Goal: Information Seeking & Learning: Learn about a topic

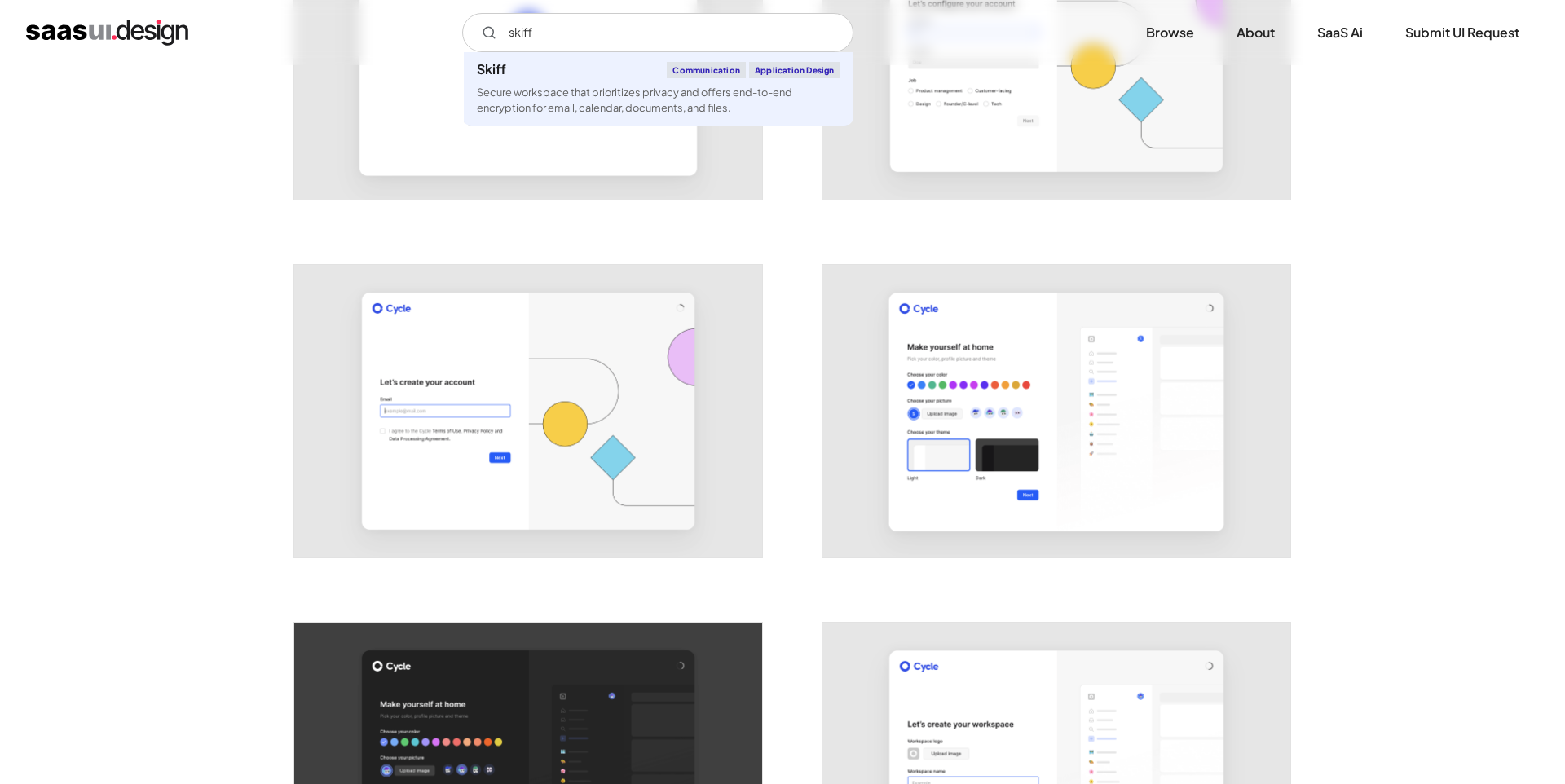
scroll to position [743, 0]
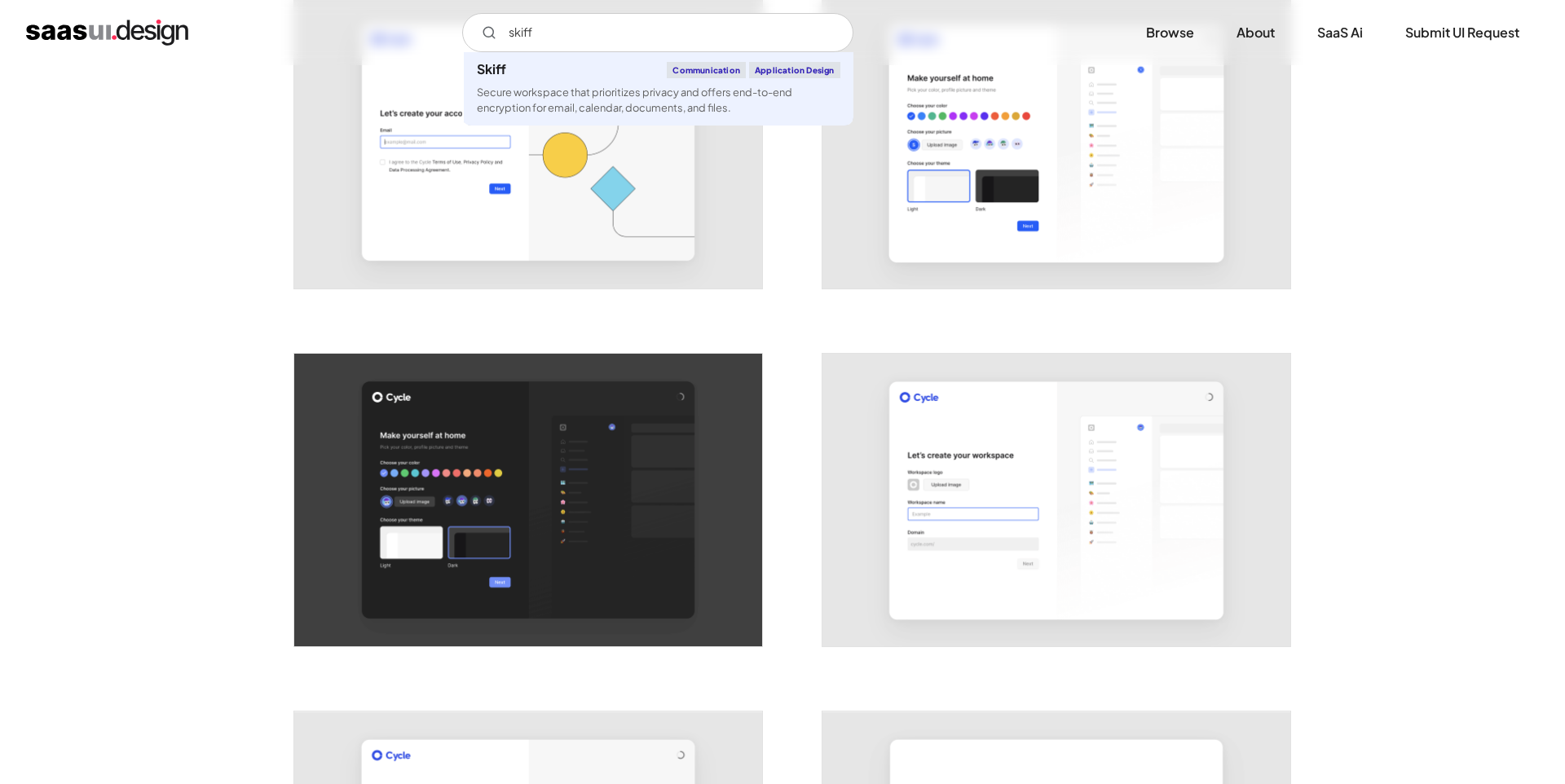
click at [527, 32] on input "skiff" at bounding box center [658, 32] width 392 height 39
click at [568, 30] on input "skiff" at bounding box center [658, 32] width 392 height 39
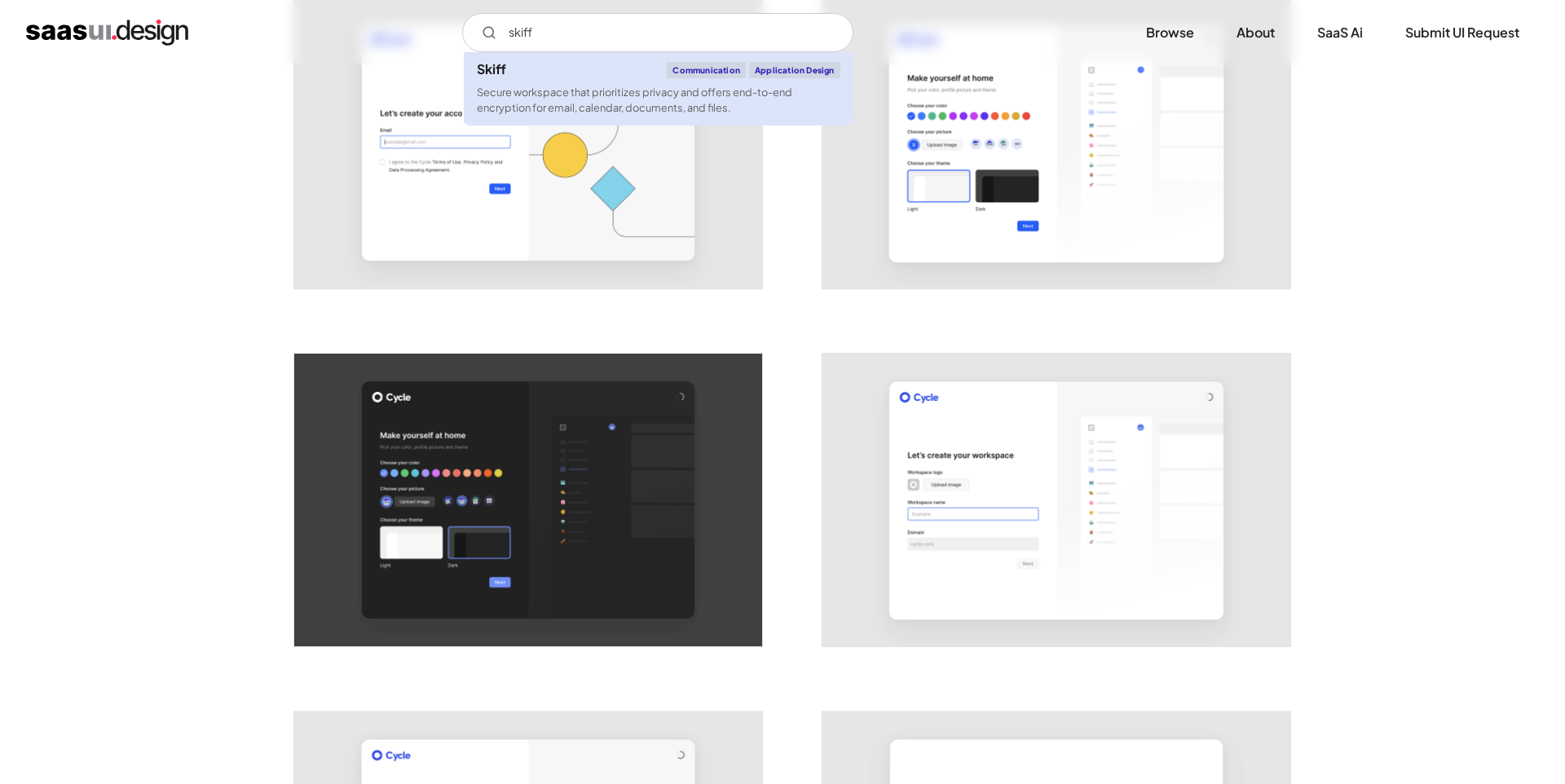
click at [518, 85] on div "Secure workspace that prioritizes privacy and offers end-to-end encryption for …" at bounding box center [659, 100] width 364 height 31
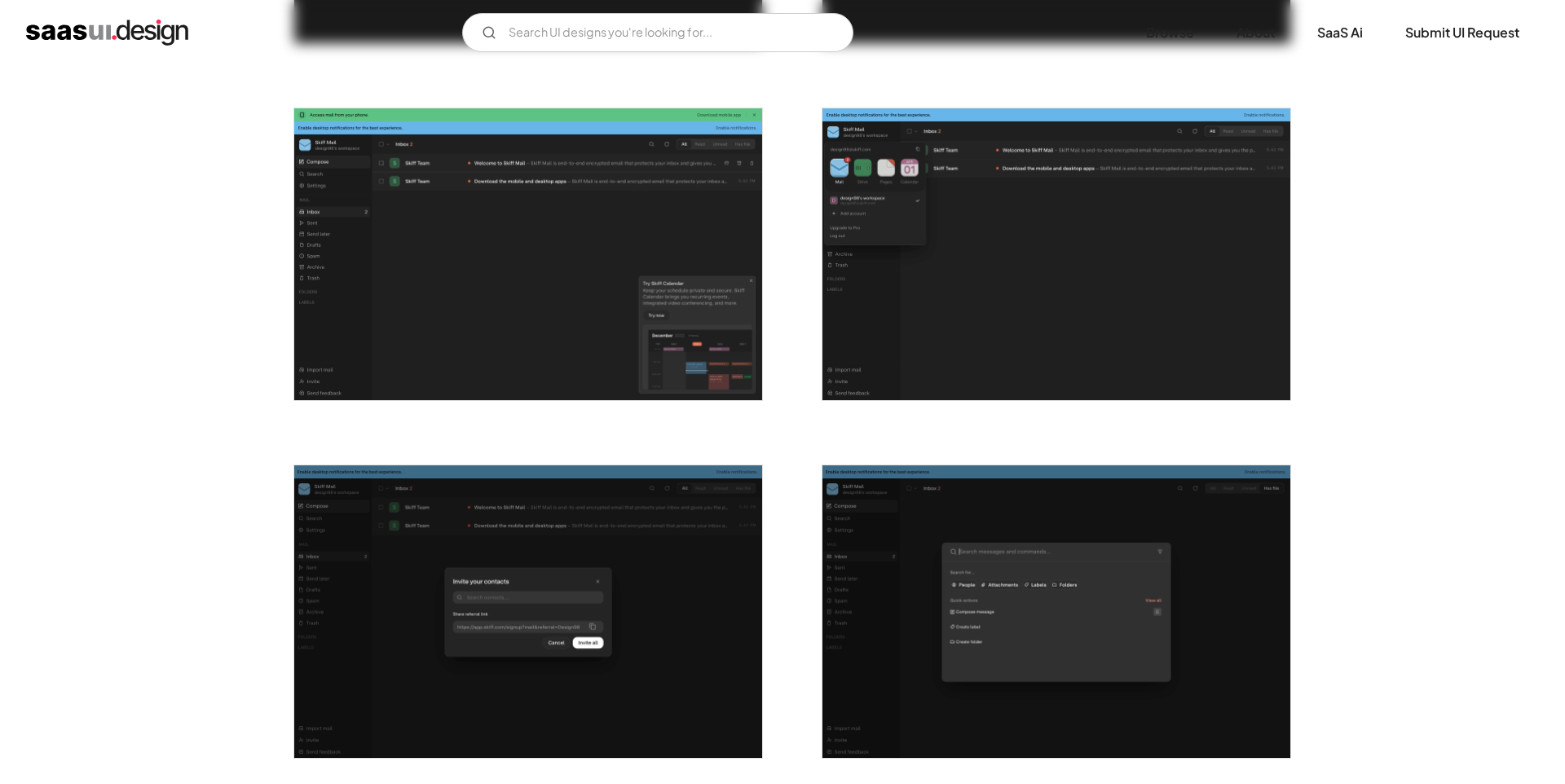
scroll to position [1393, 0]
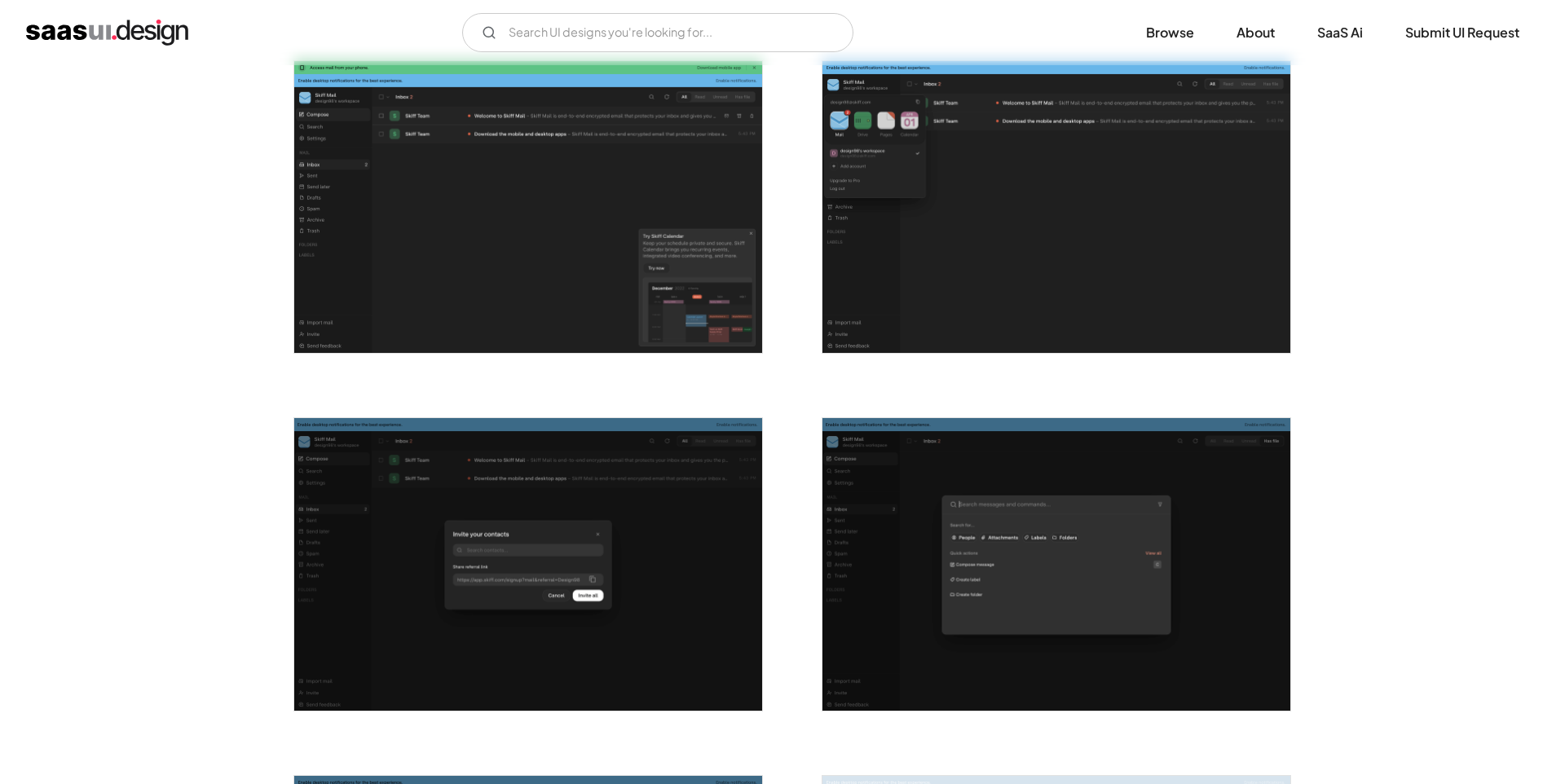
click at [527, 505] on img "open lightbox" at bounding box center [528, 563] width 468 height 292
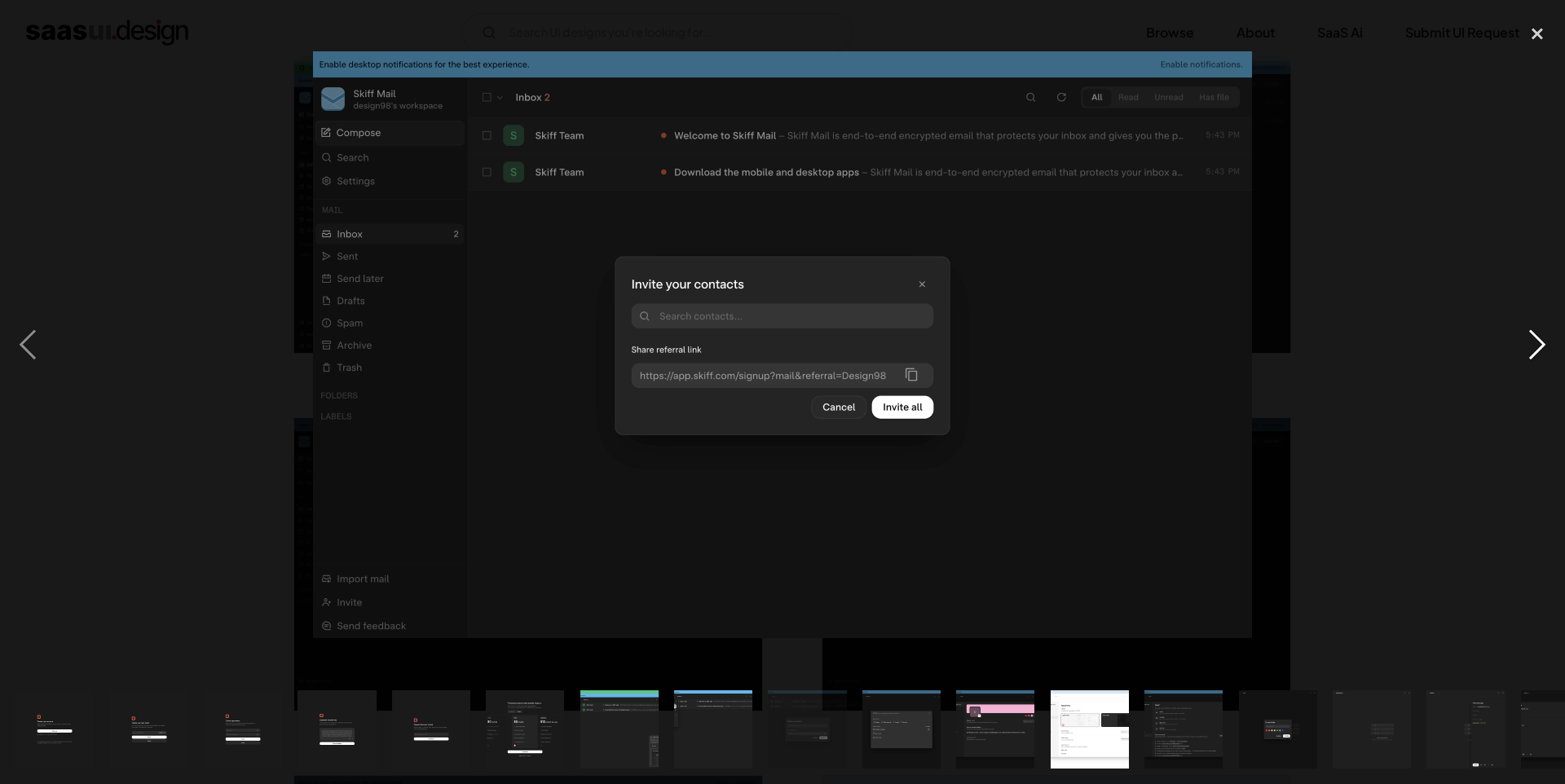
click at [1539, 341] on div "next image" at bounding box center [1537, 345] width 55 height 659
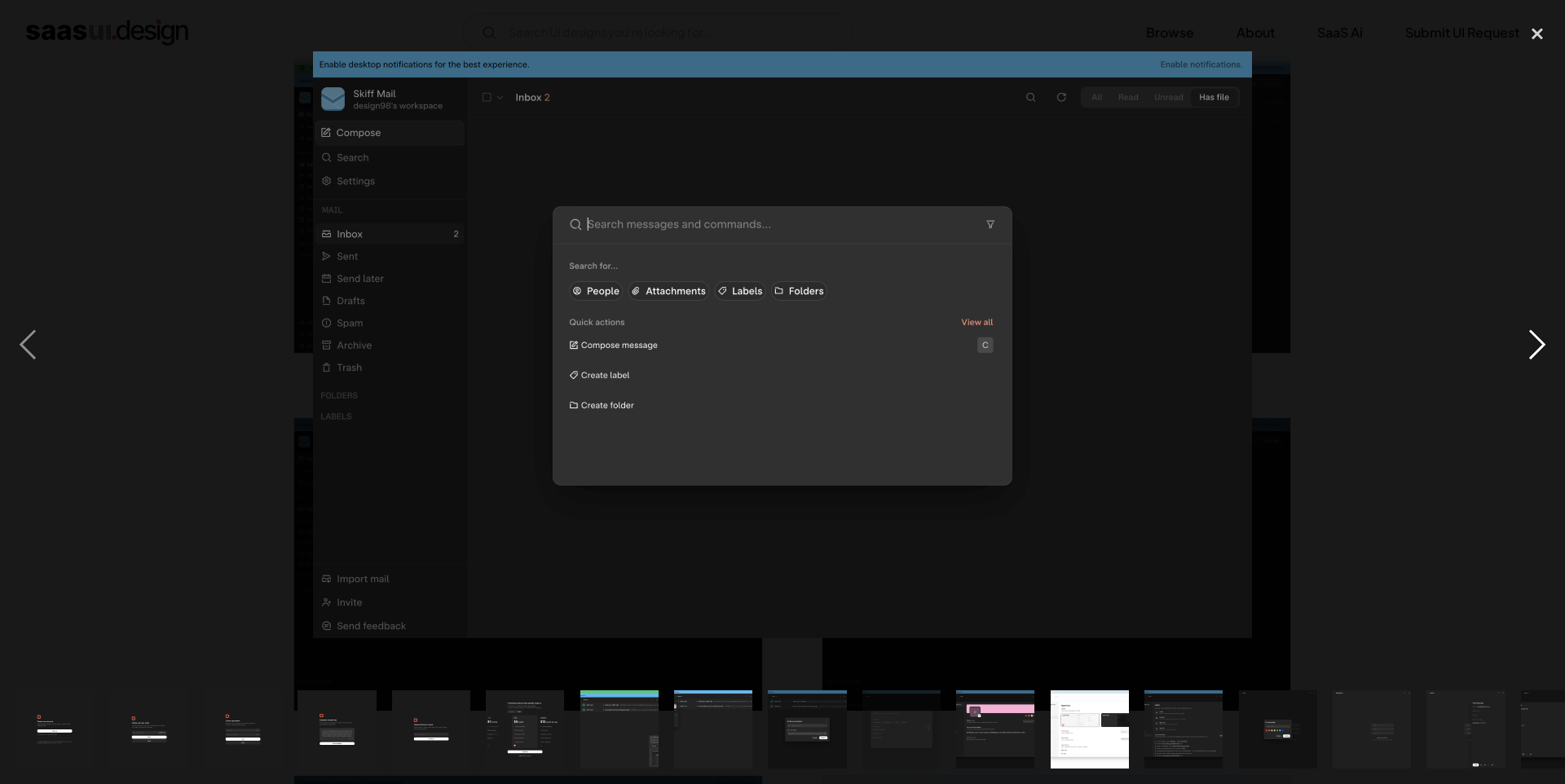
click at [1539, 341] on div "next image" at bounding box center [1537, 345] width 55 height 659
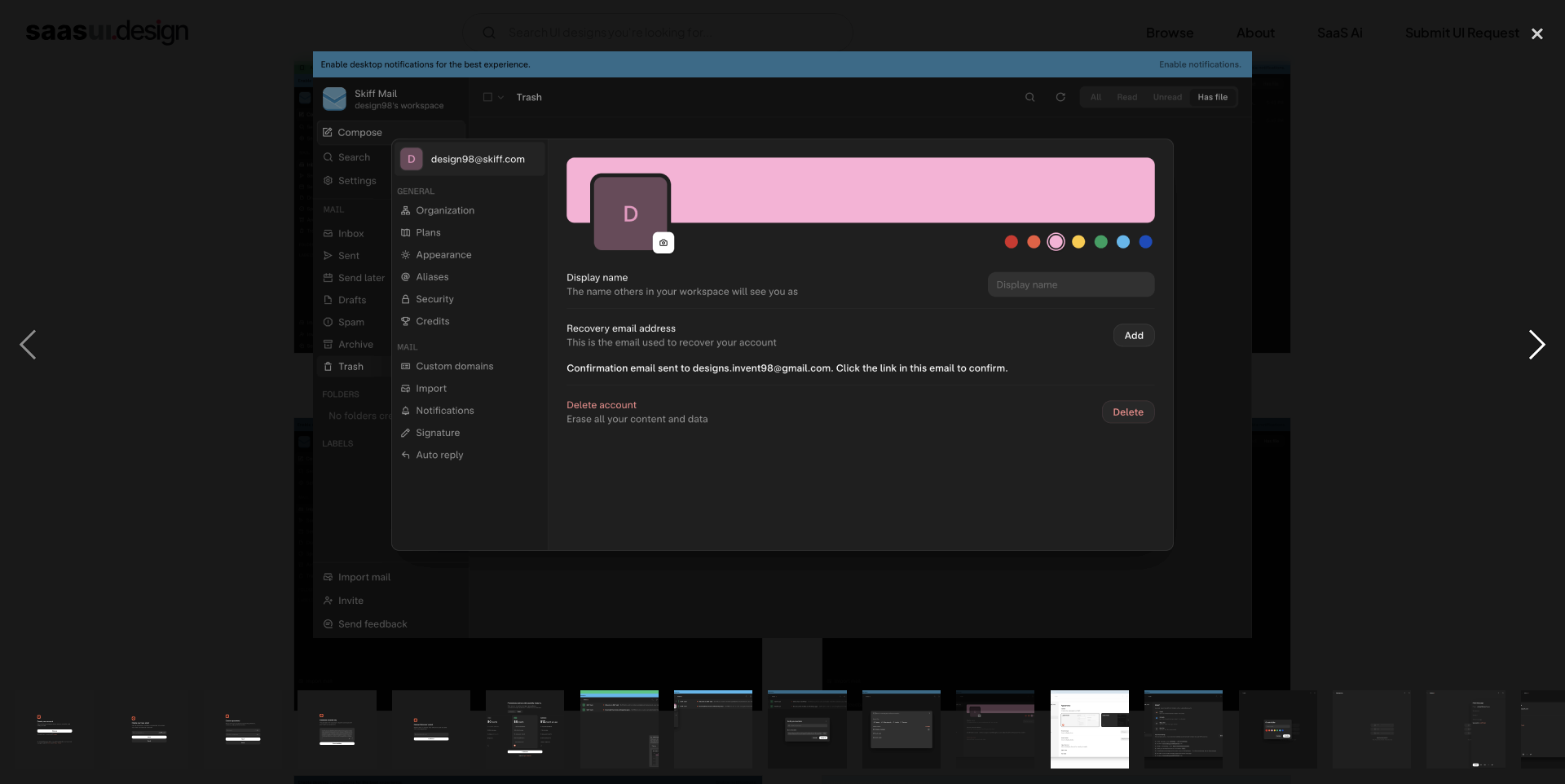
click at [1539, 341] on div "next image" at bounding box center [1537, 345] width 55 height 659
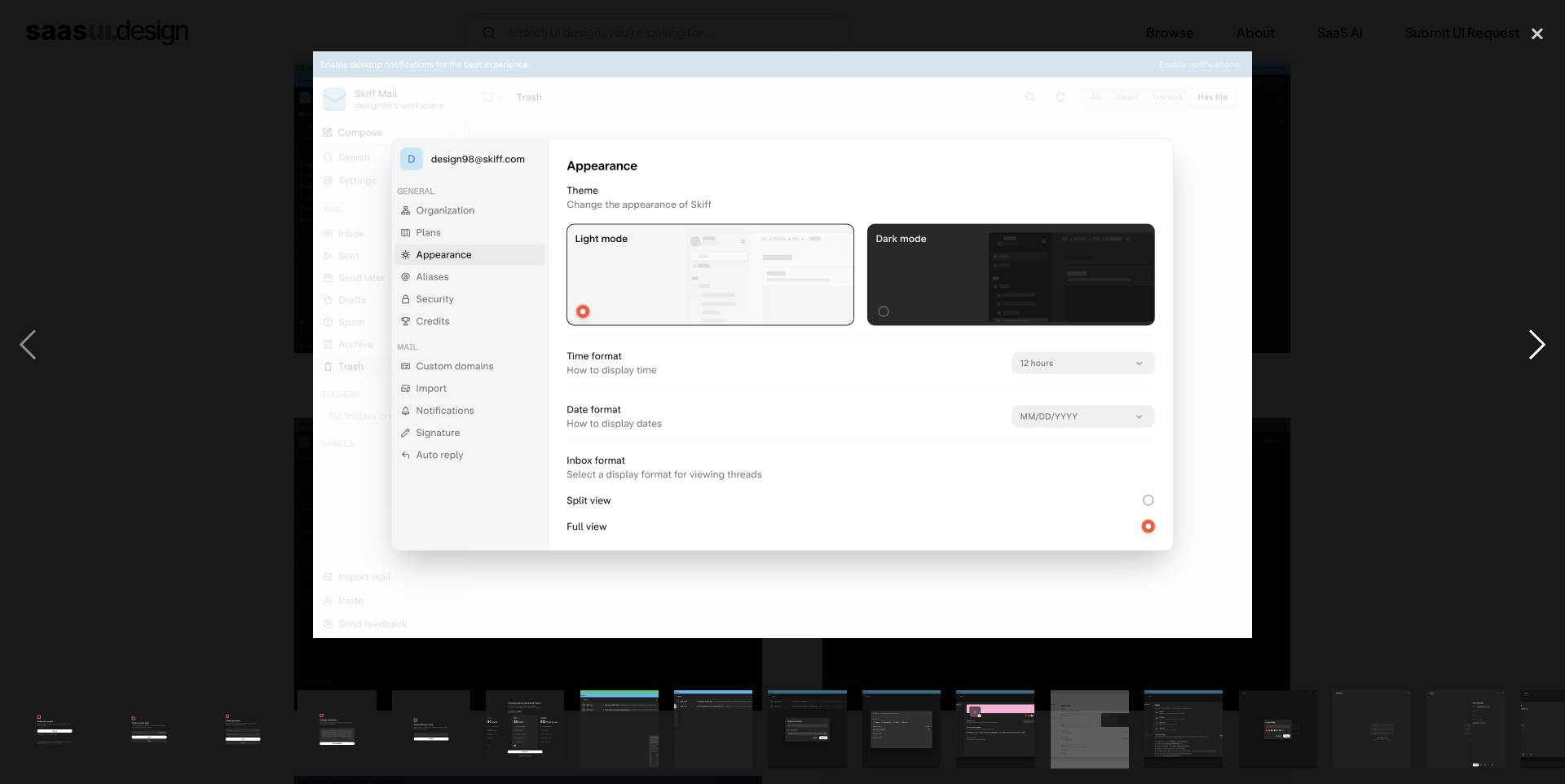
click at [1539, 341] on div "next image" at bounding box center [1537, 345] width 55 height 659
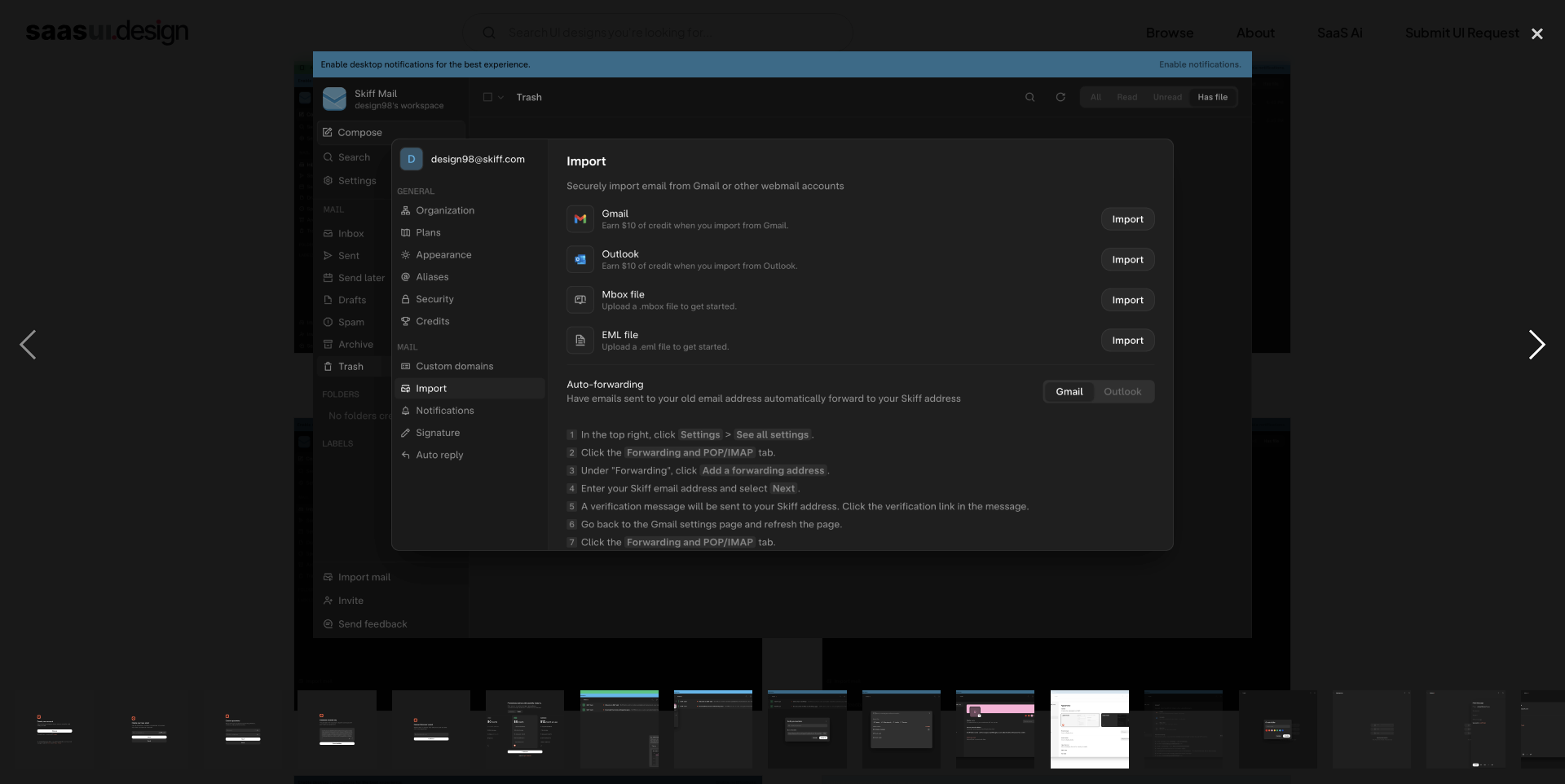
click at [1539, 341] on div "next image" at bounding box center [1537, 345] width 55 height 659
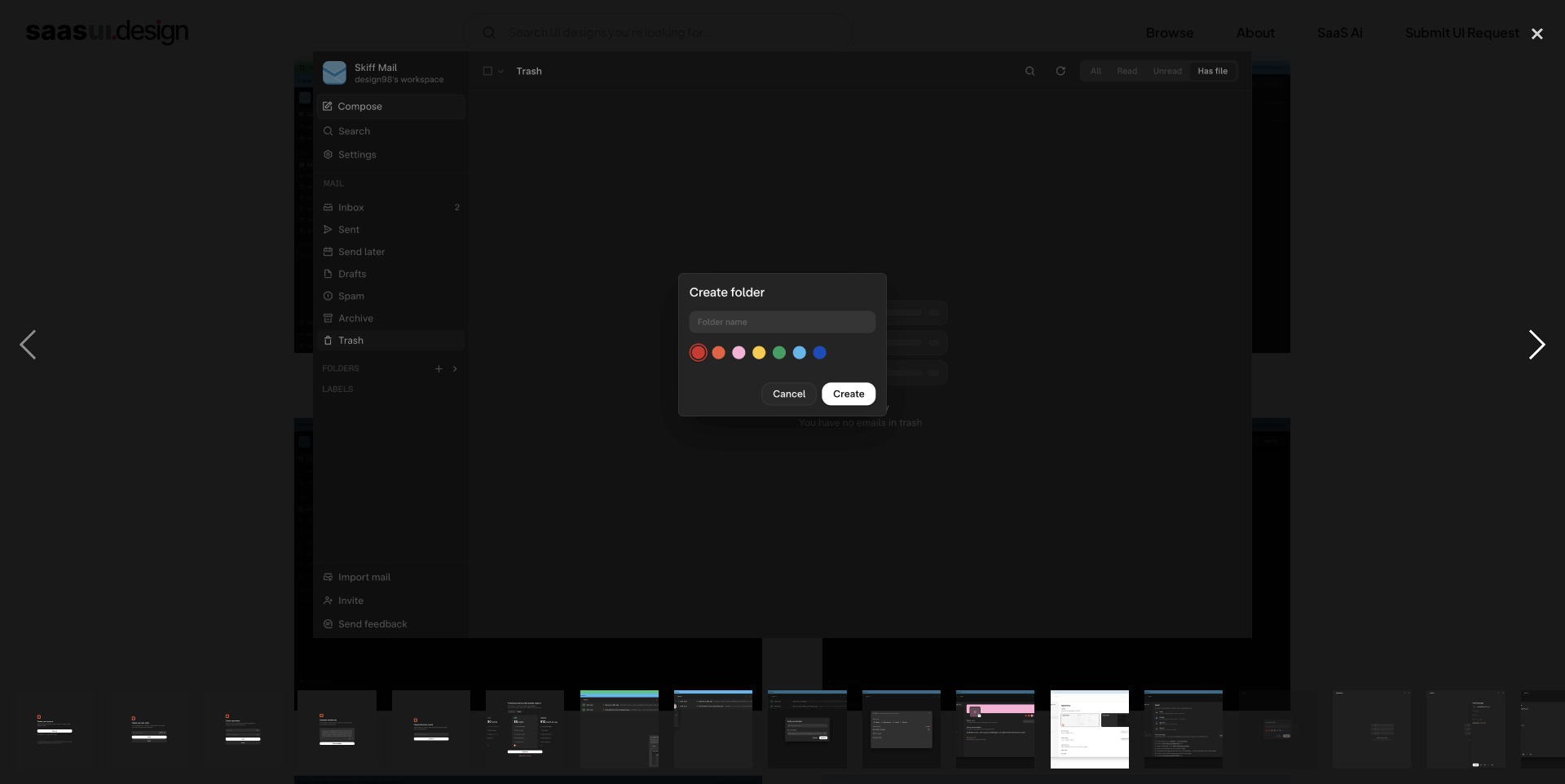
click at [1539, 341] on div "next image" at bounding box center [1537, 345] width 55 height 659
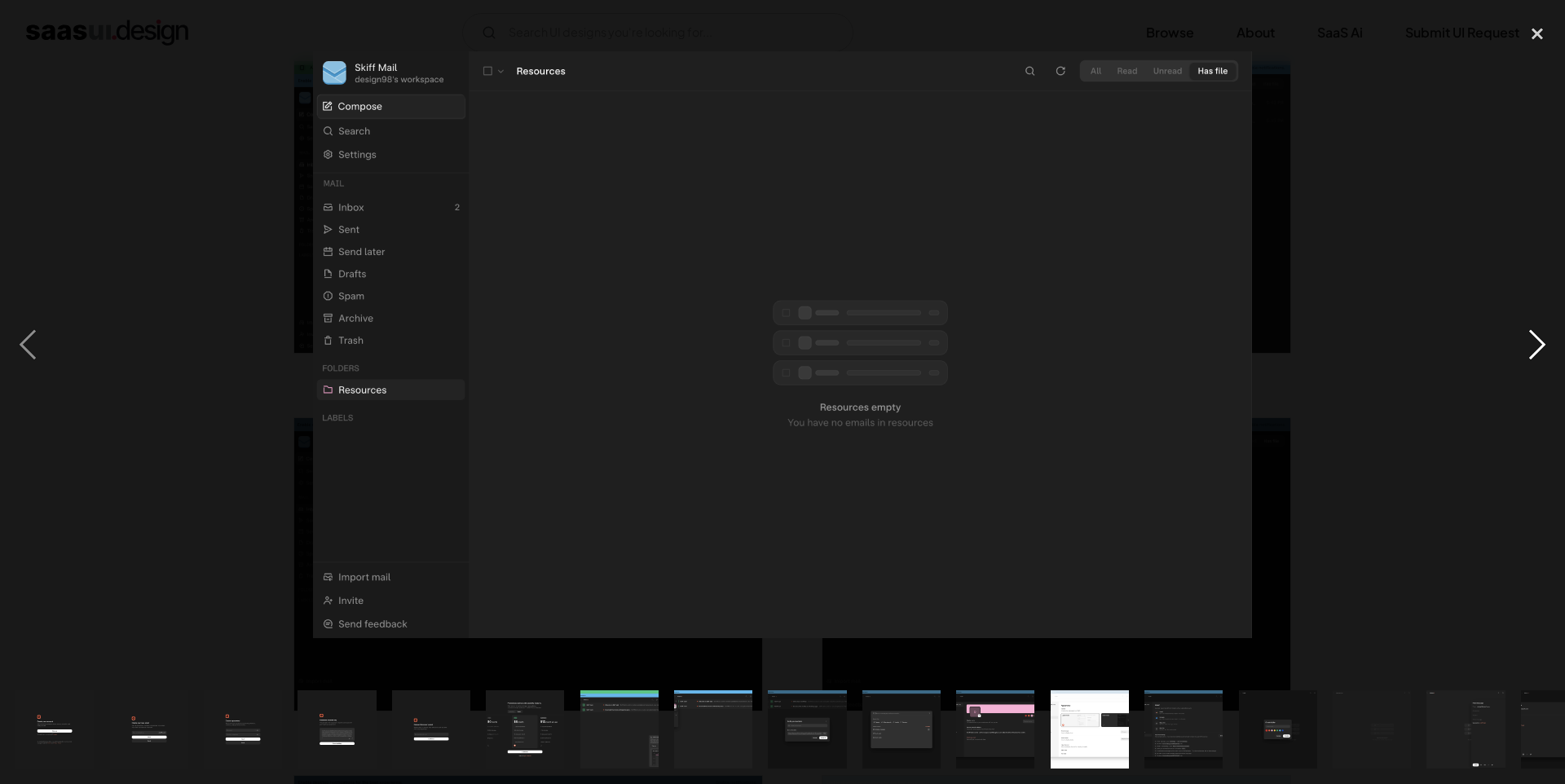
click at [1539, 341] on div "next image" at bounding box center [1537, 345] width 55 height 659
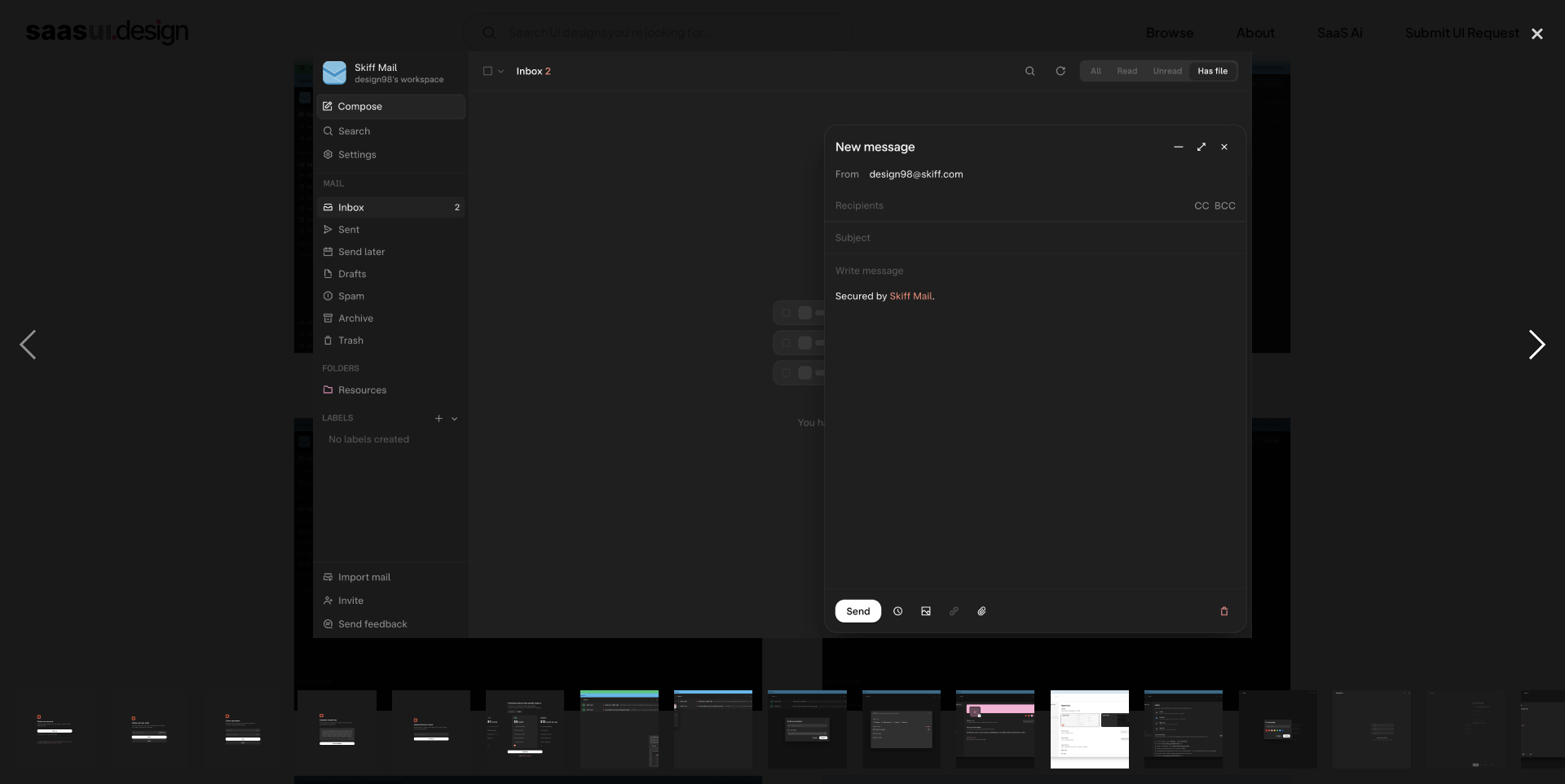
click at [1539, 341] on div "next image" at bounding box center [1537, 345] width 55 height 659
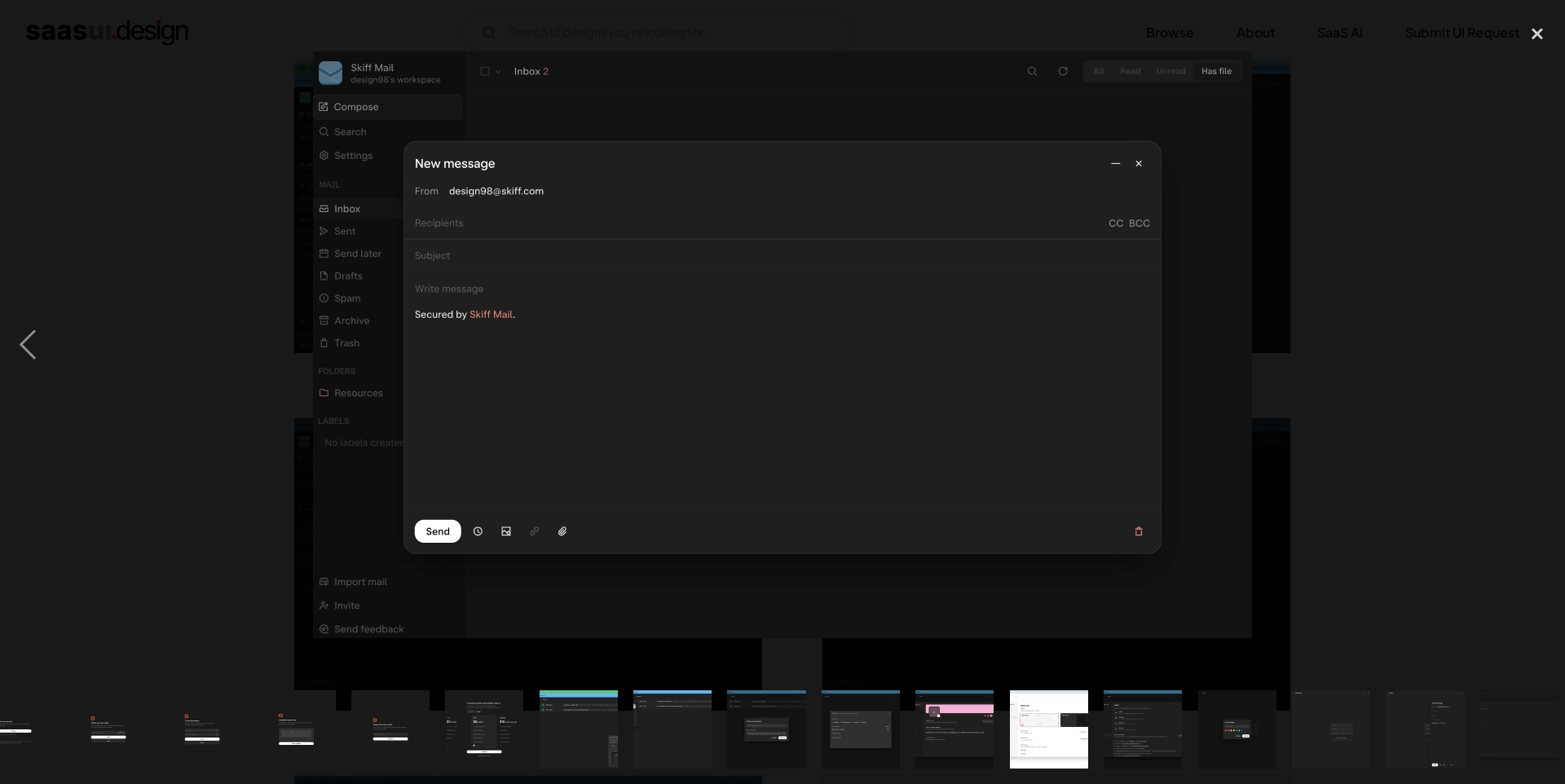
scroll to position [0, 51]
click at [1539, 341] on div "next image" at bounding box center [1537, 345] width 55 height 659
click at [26, 350] on div "previous image" at bounding box center [27, 345] width 55 height 659
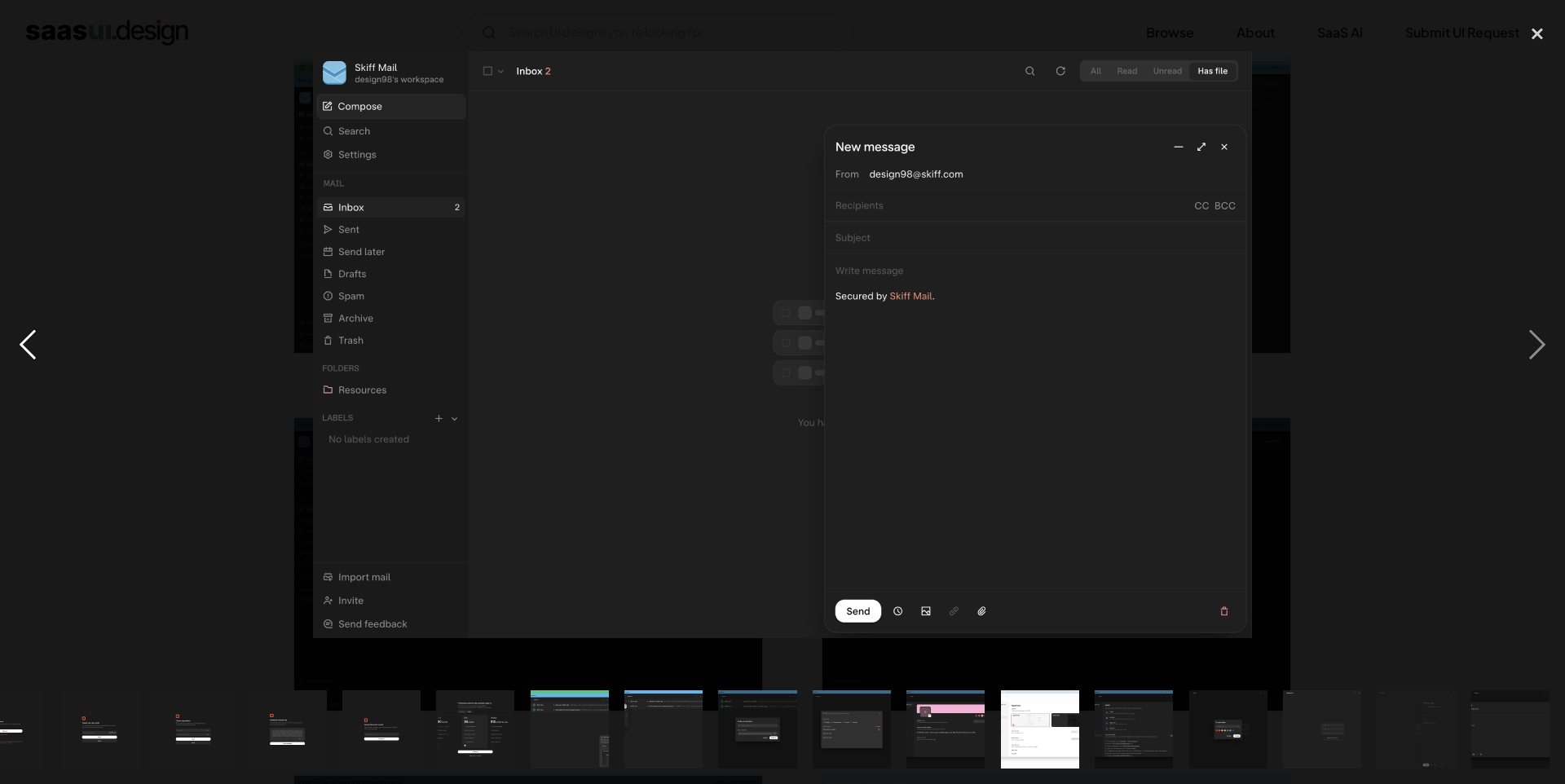
click at [26, 350] on div "previous image" at bounding box center [27, 345] width 55 height 659
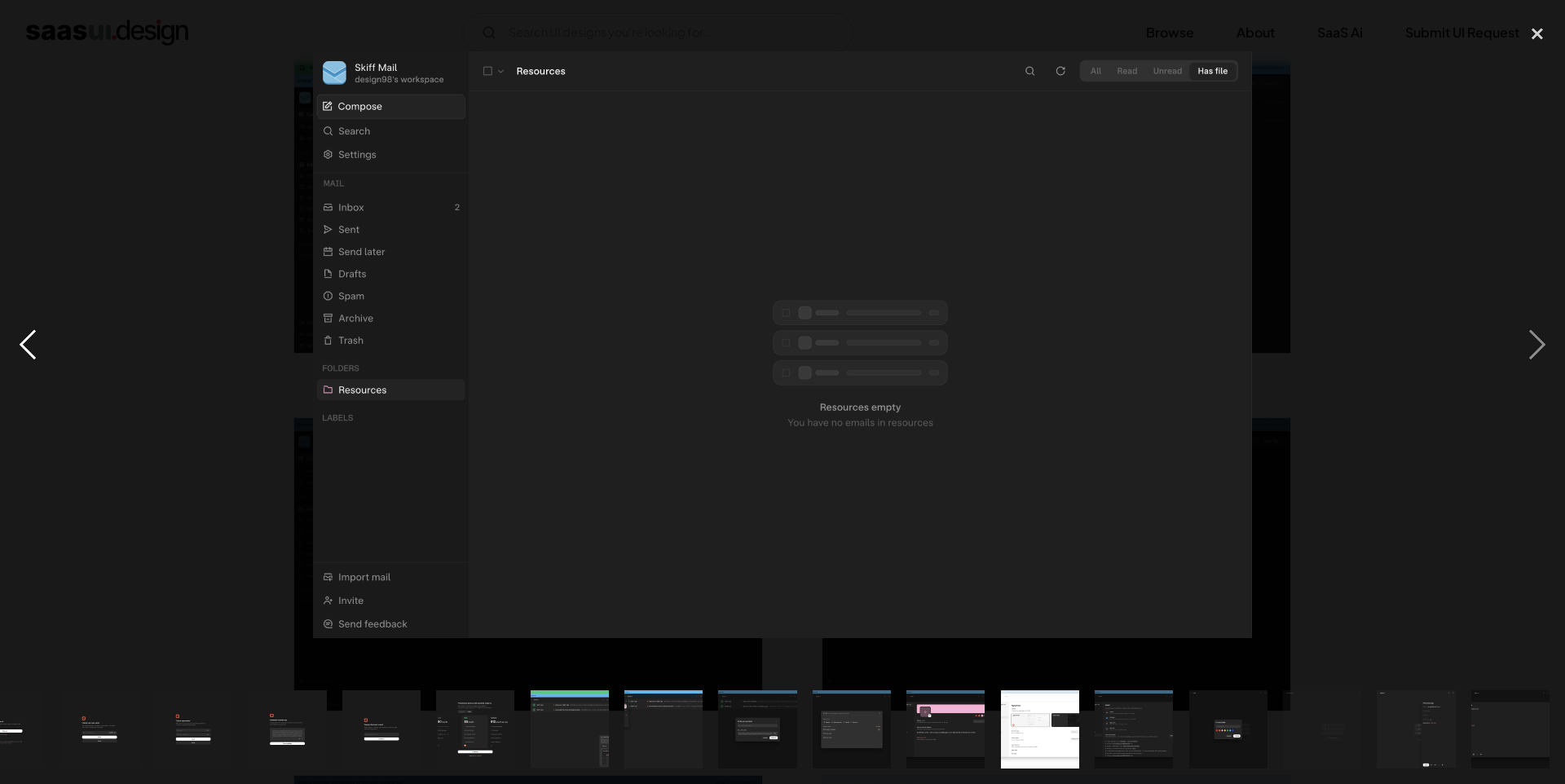
click at [26, 350] on div "previous image" at bounding box center [27, 345] width 55 height 659
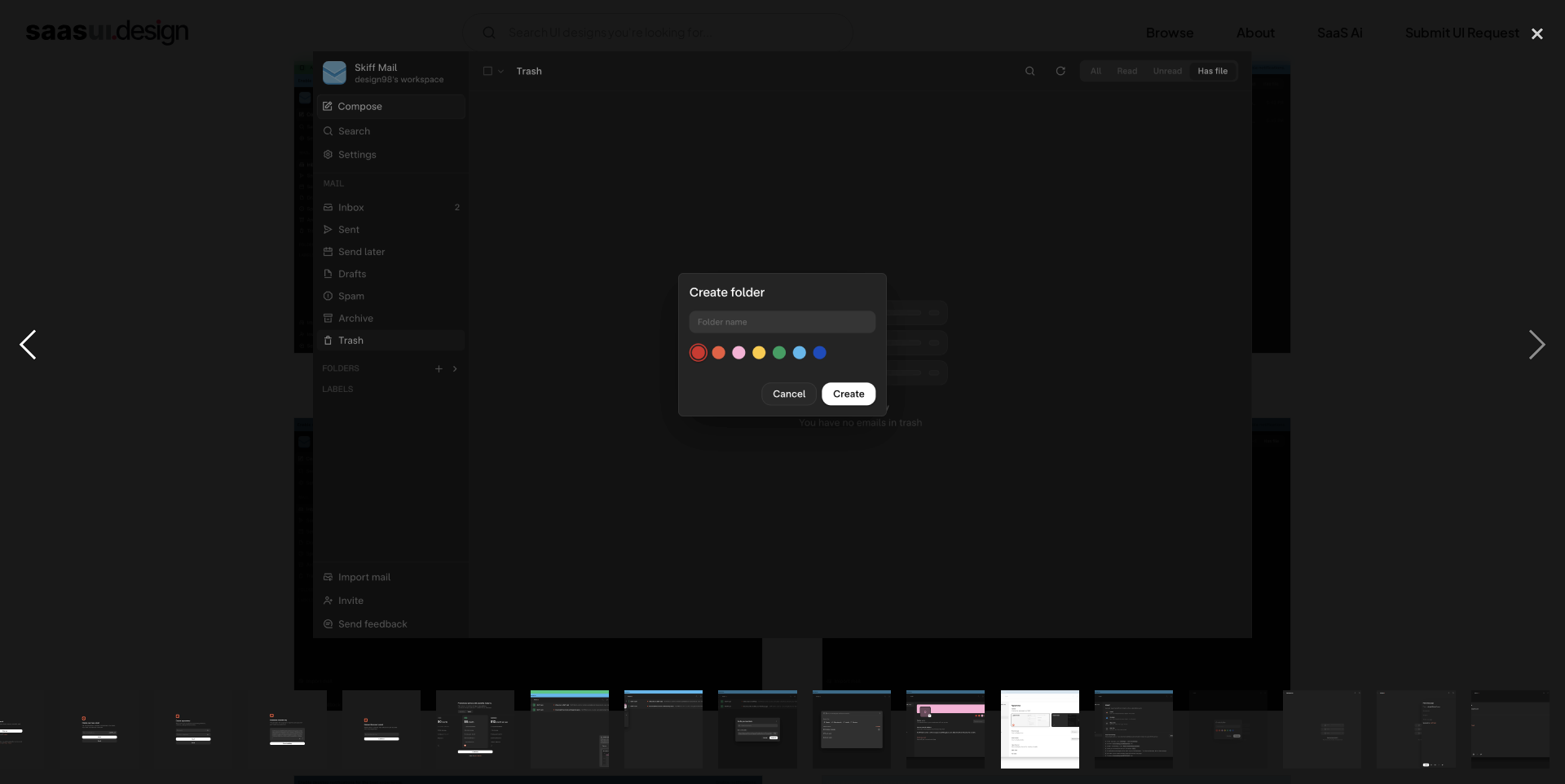
click at [26, 350] on div "previous image" at bounding box center [27, 345] width 55 height 659
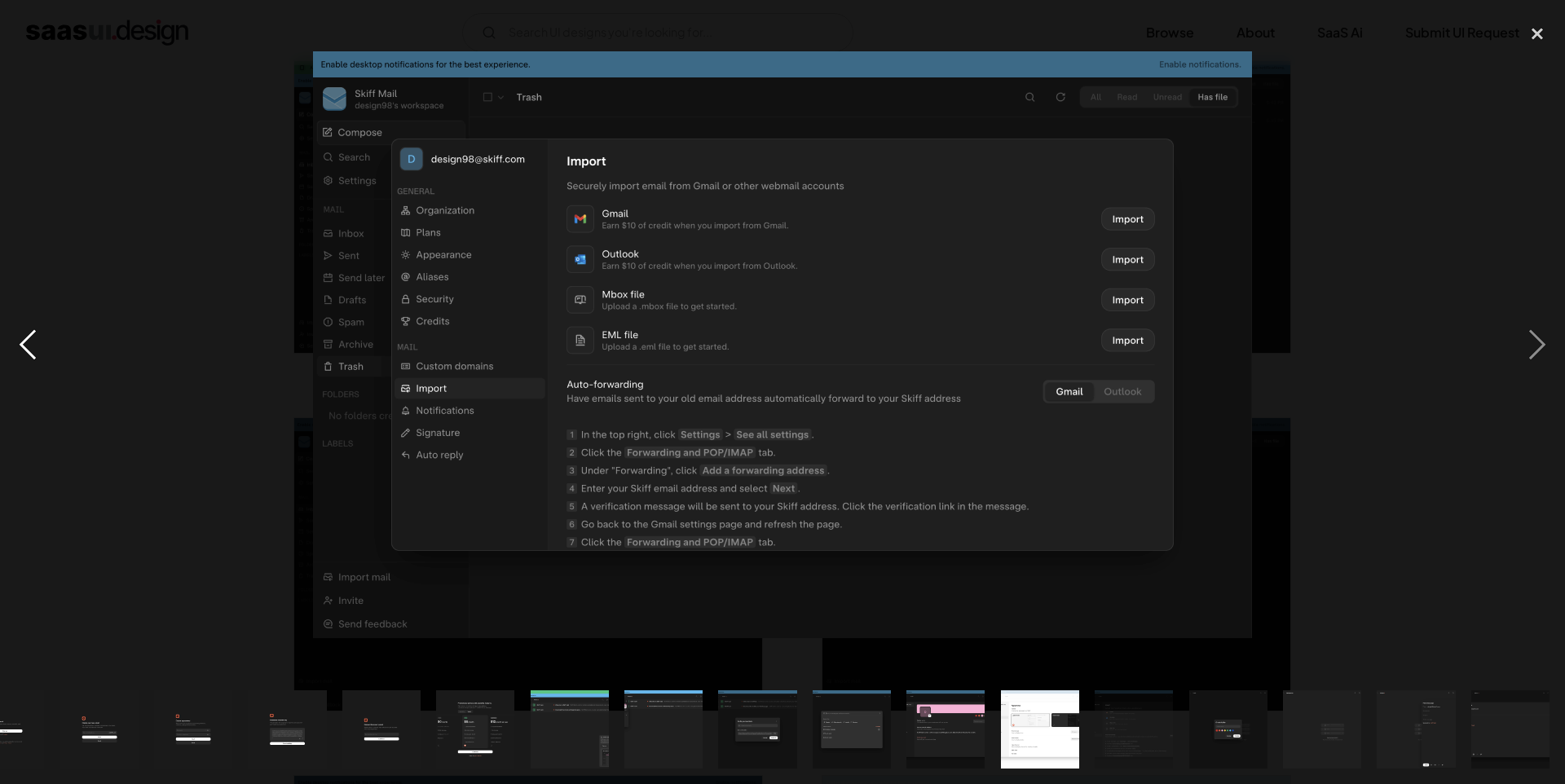
click at [26, 350] on div "previous image" at bounding box center [27, 345] width 55 height 659
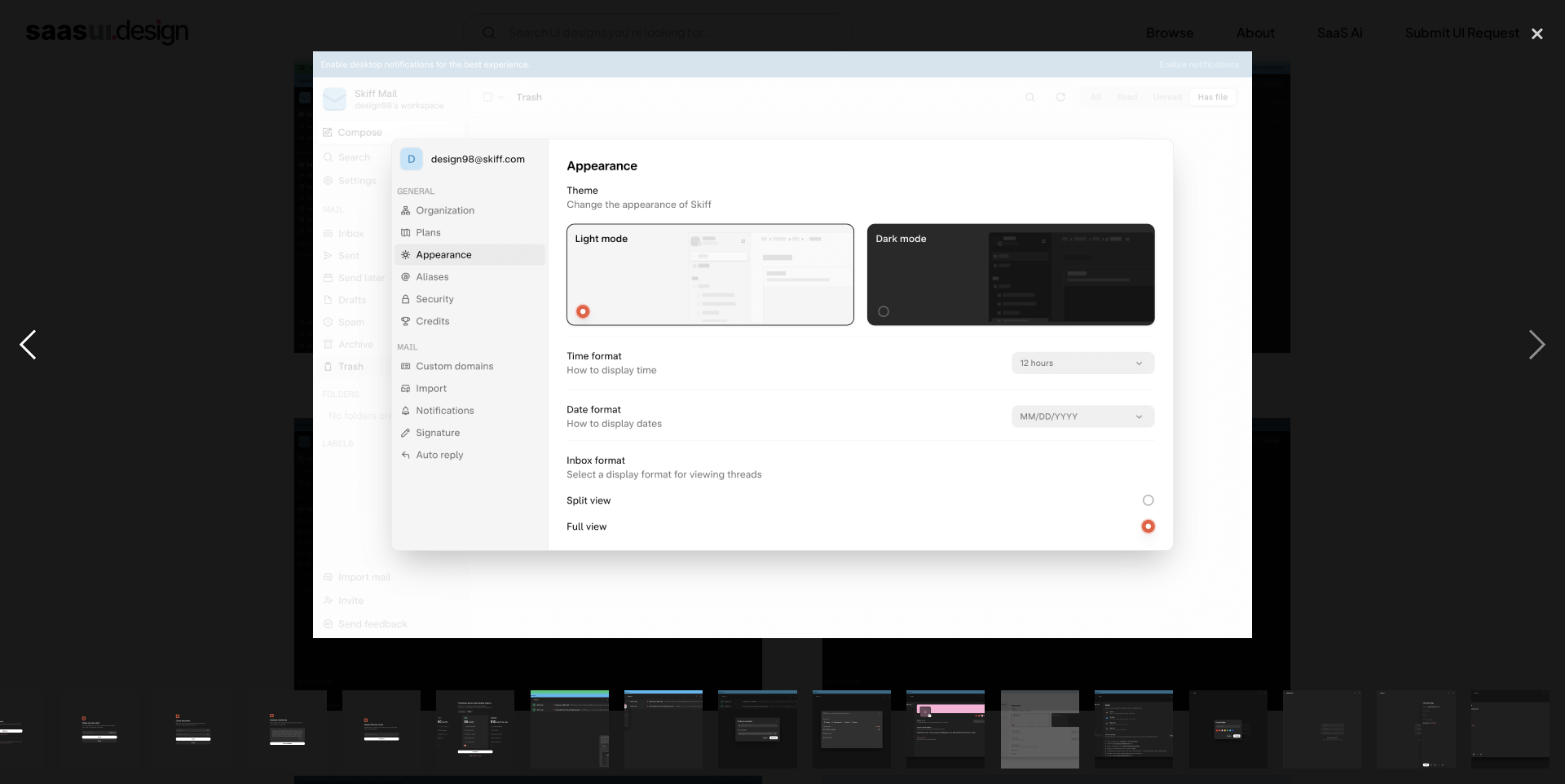
click at [26, 350] on div "previous image" at bounding box center [27, 345] width 55 height 659
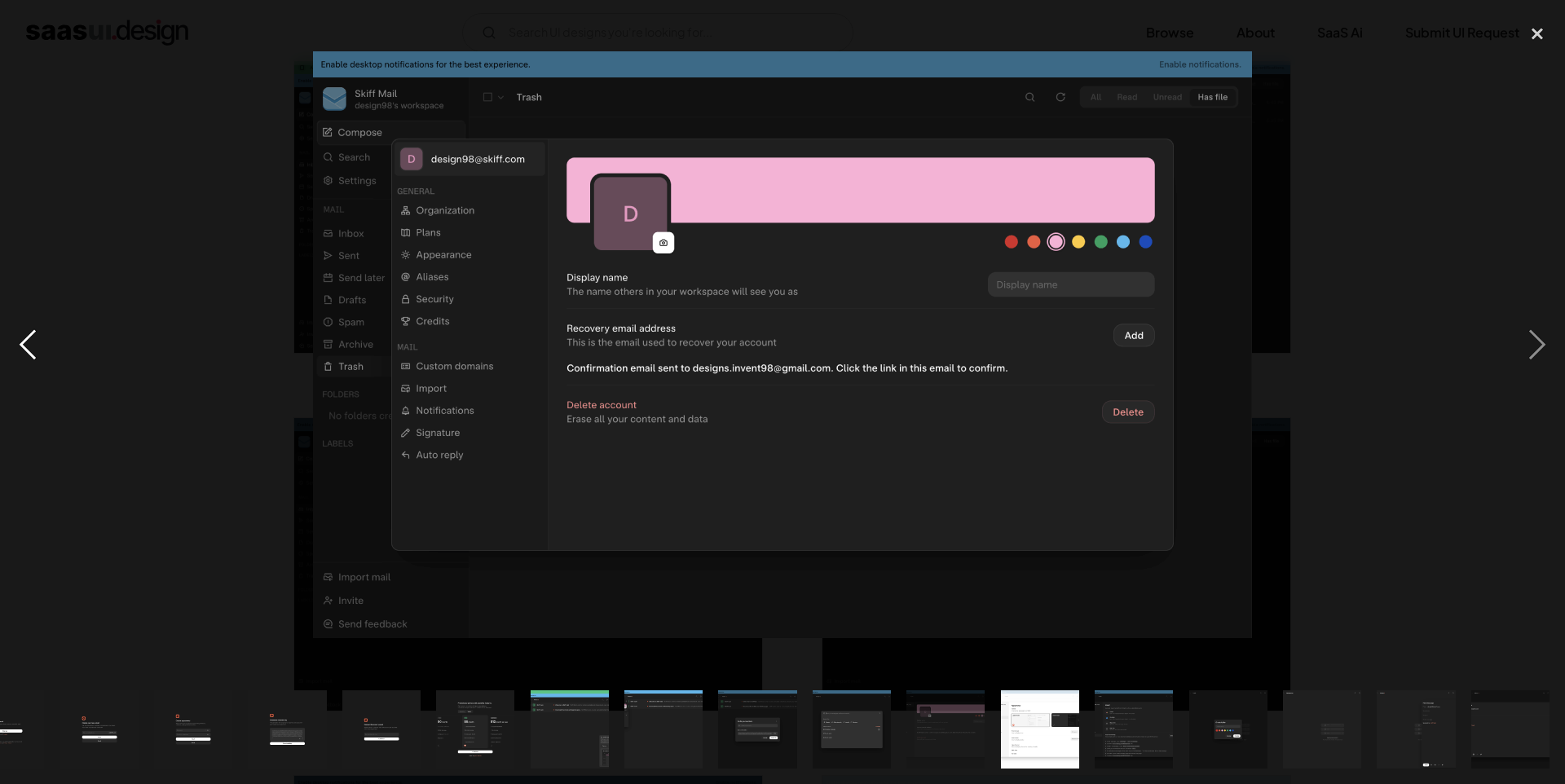
click at [26, 350] on div "previous image" at bounding box center [27, 345] width 55 height 659
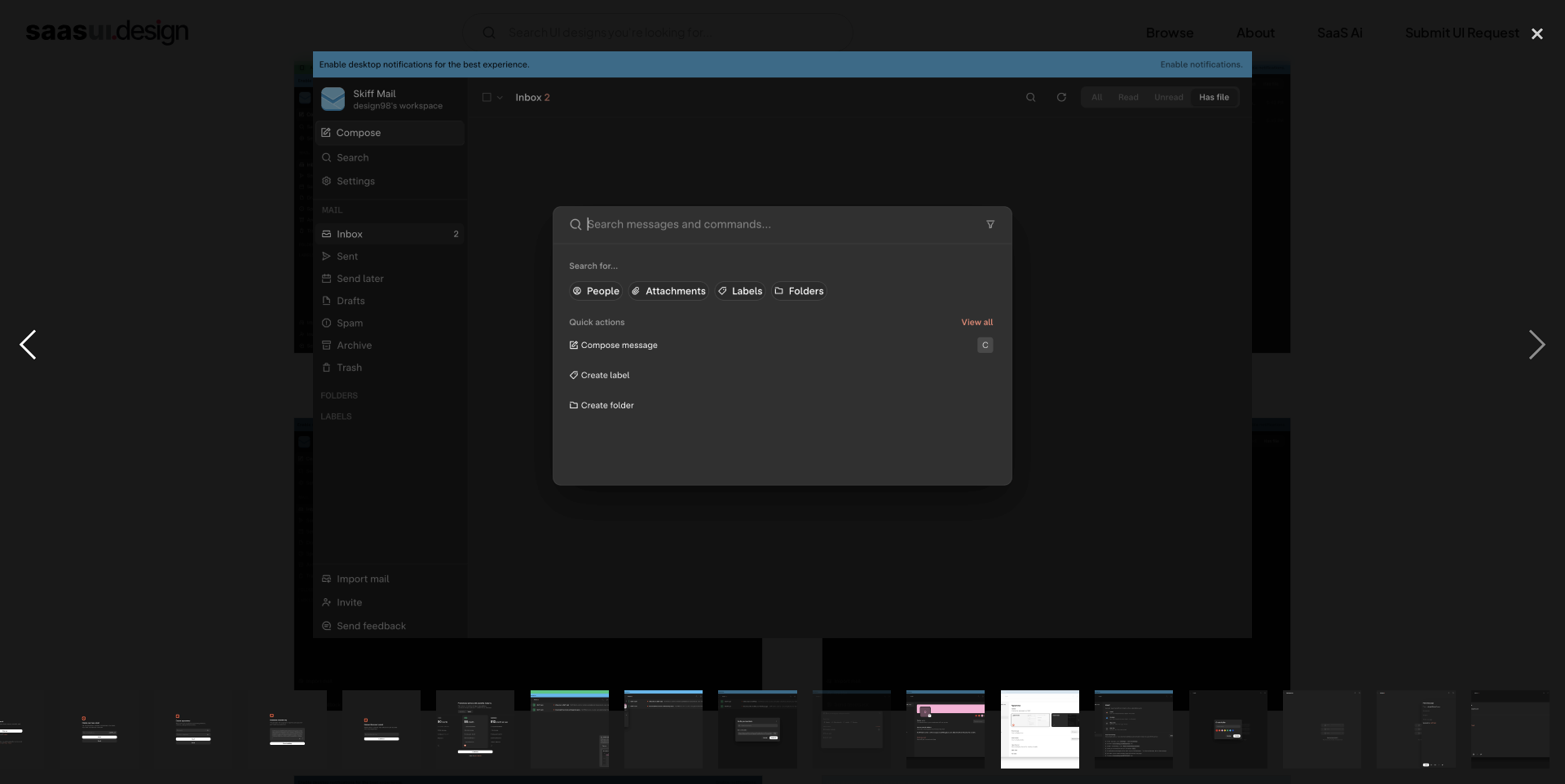
click at [26, 350] on div "previous image" at bounding box center [27, 345] width 55 height 659
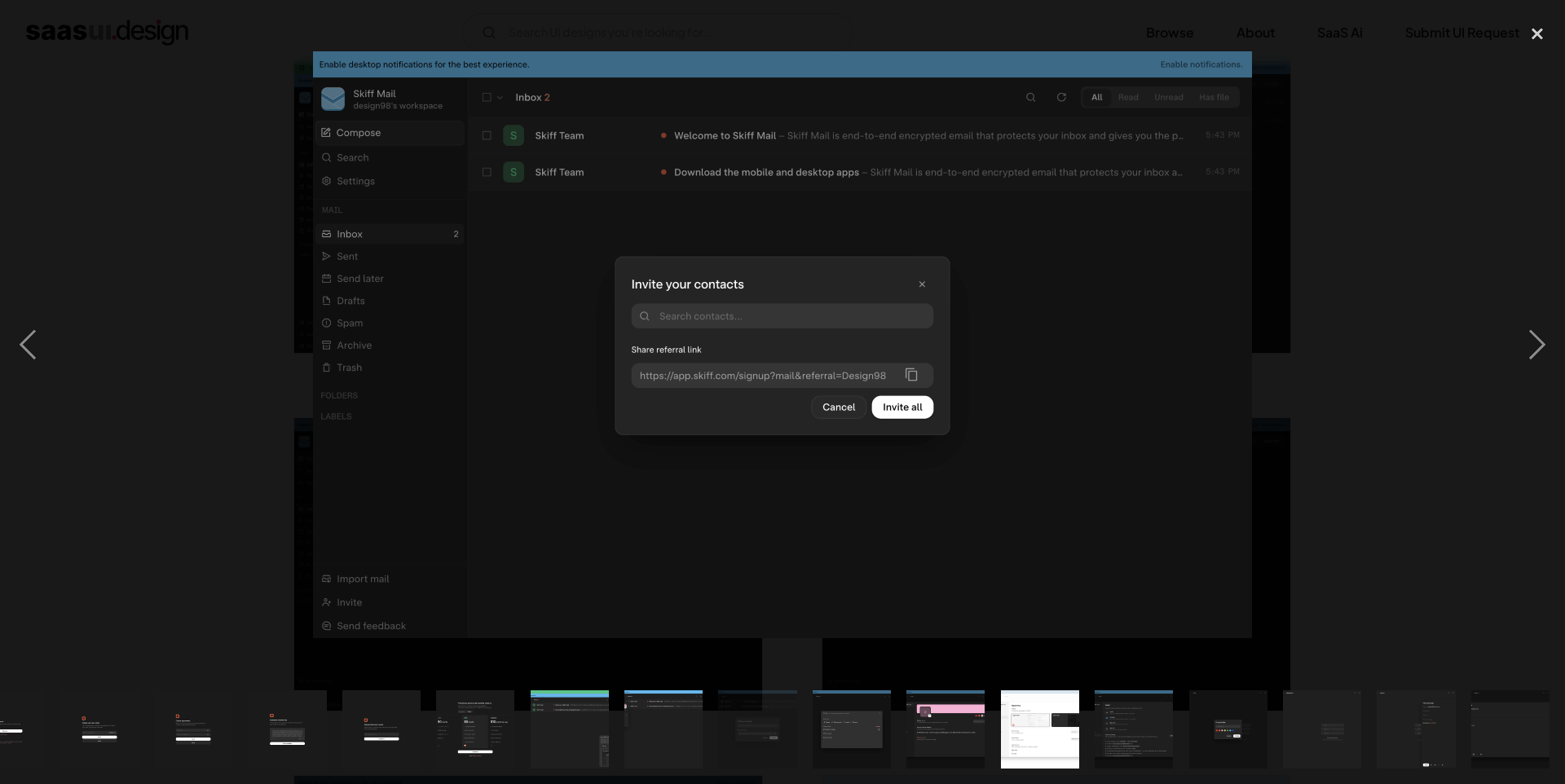
click at [171, 293] on div at bounding box center [782, 345] width 1565 height 659
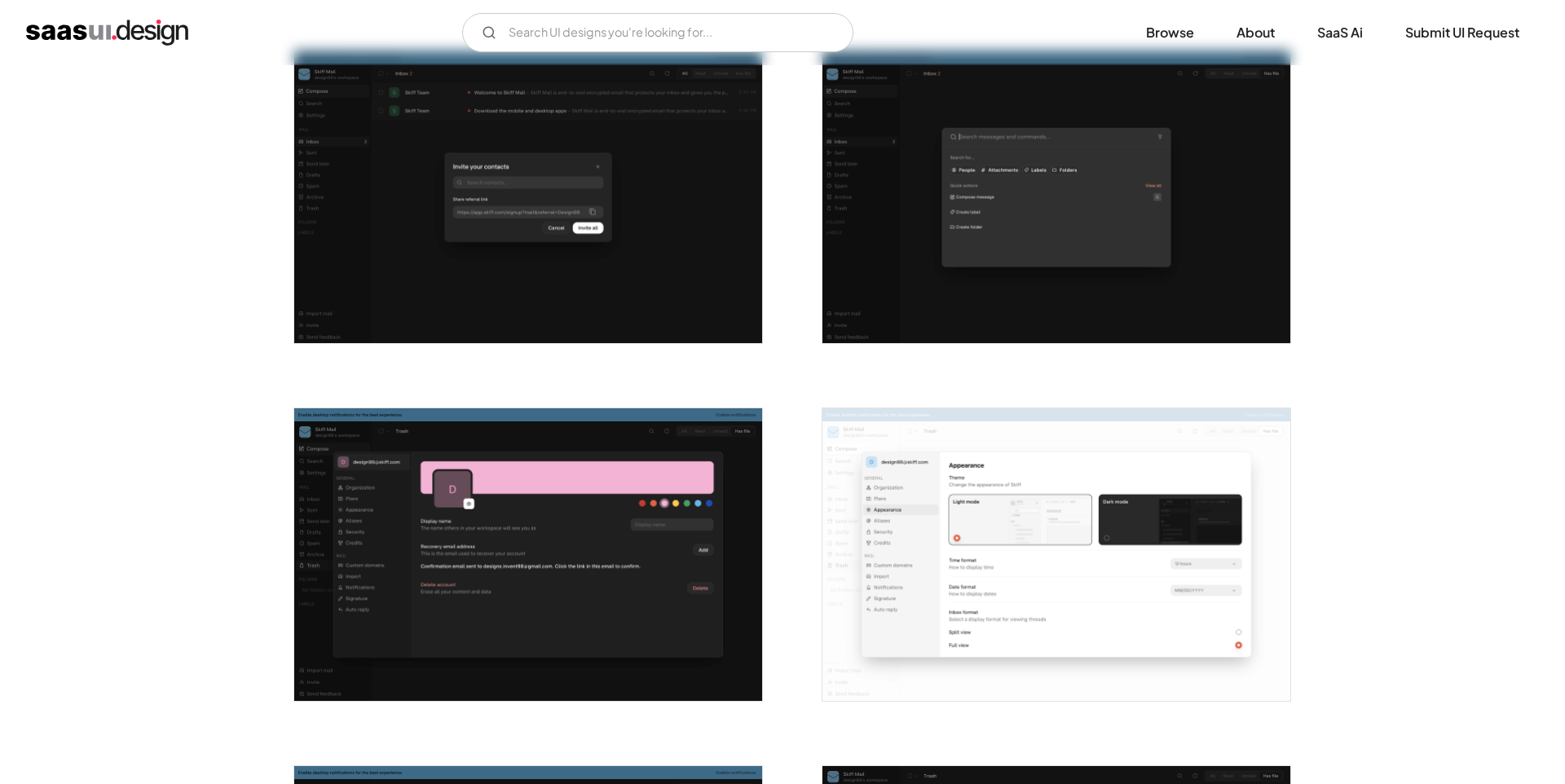
scroll to position [1672, 0]
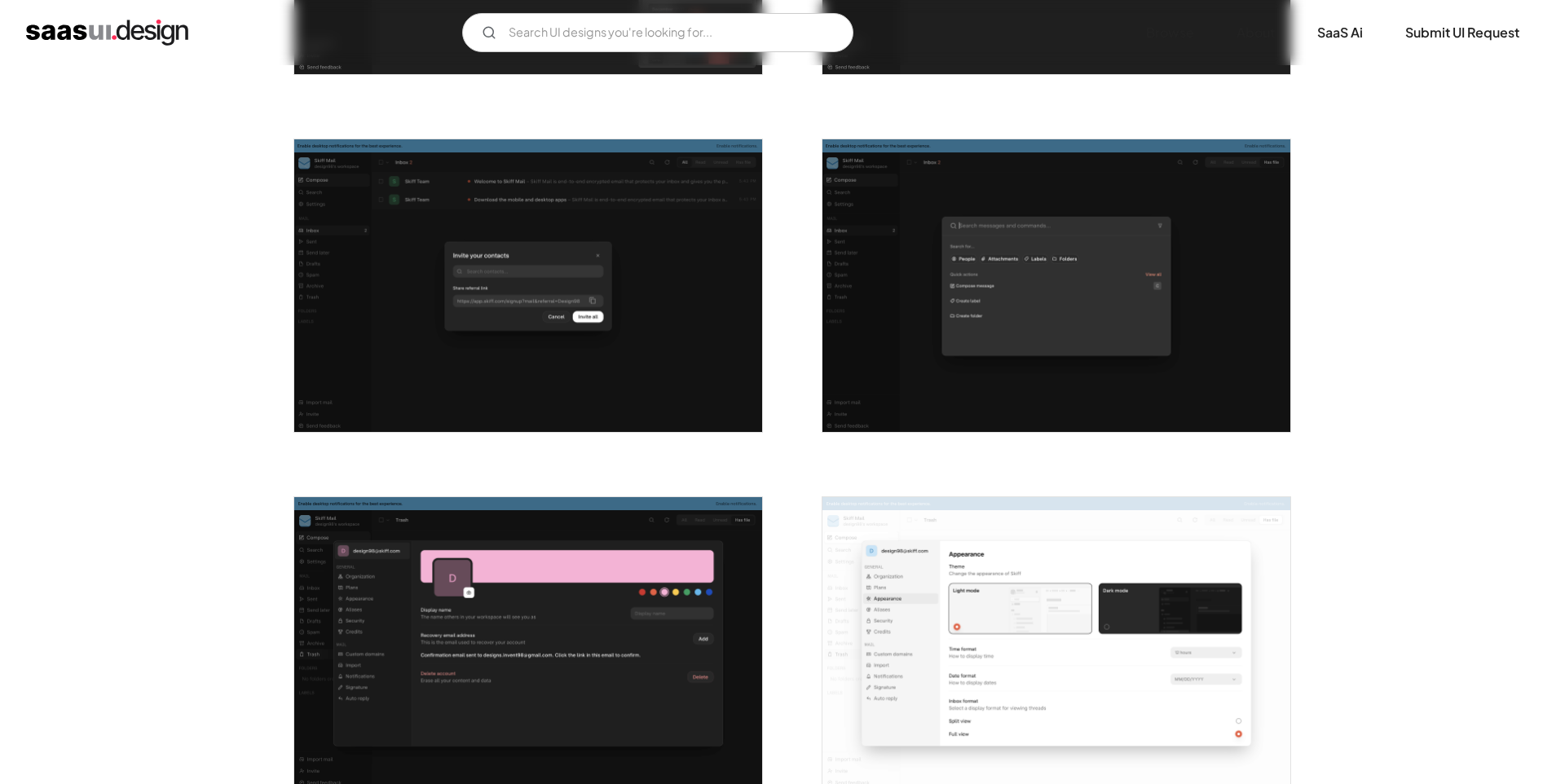
click at [540, 301] on img "open lightbox" at bounding box center [528, 285] width 468 height 292
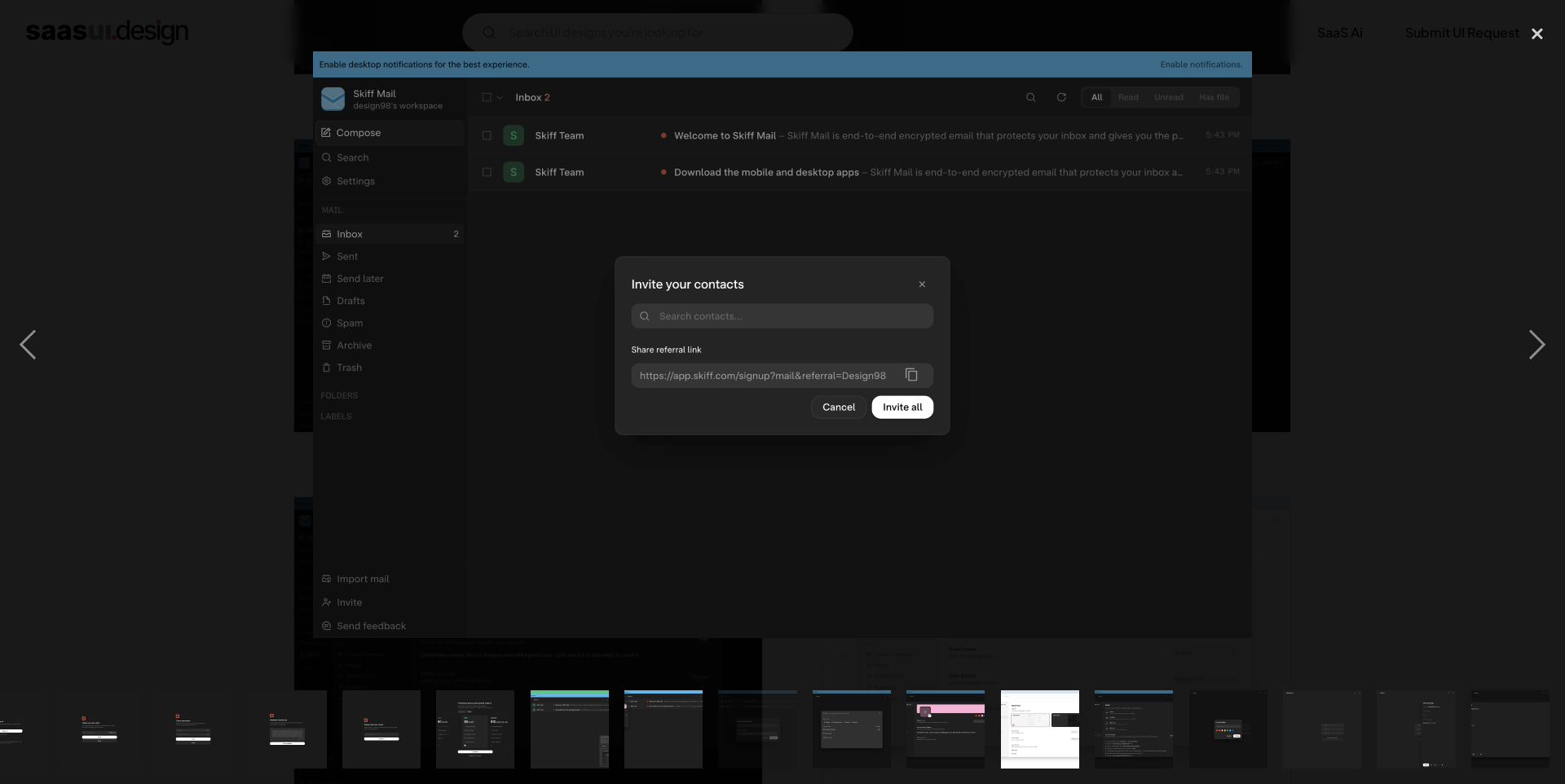
click at [1385, 172] on div at bounding box center [782, 345] width 1565 height 659
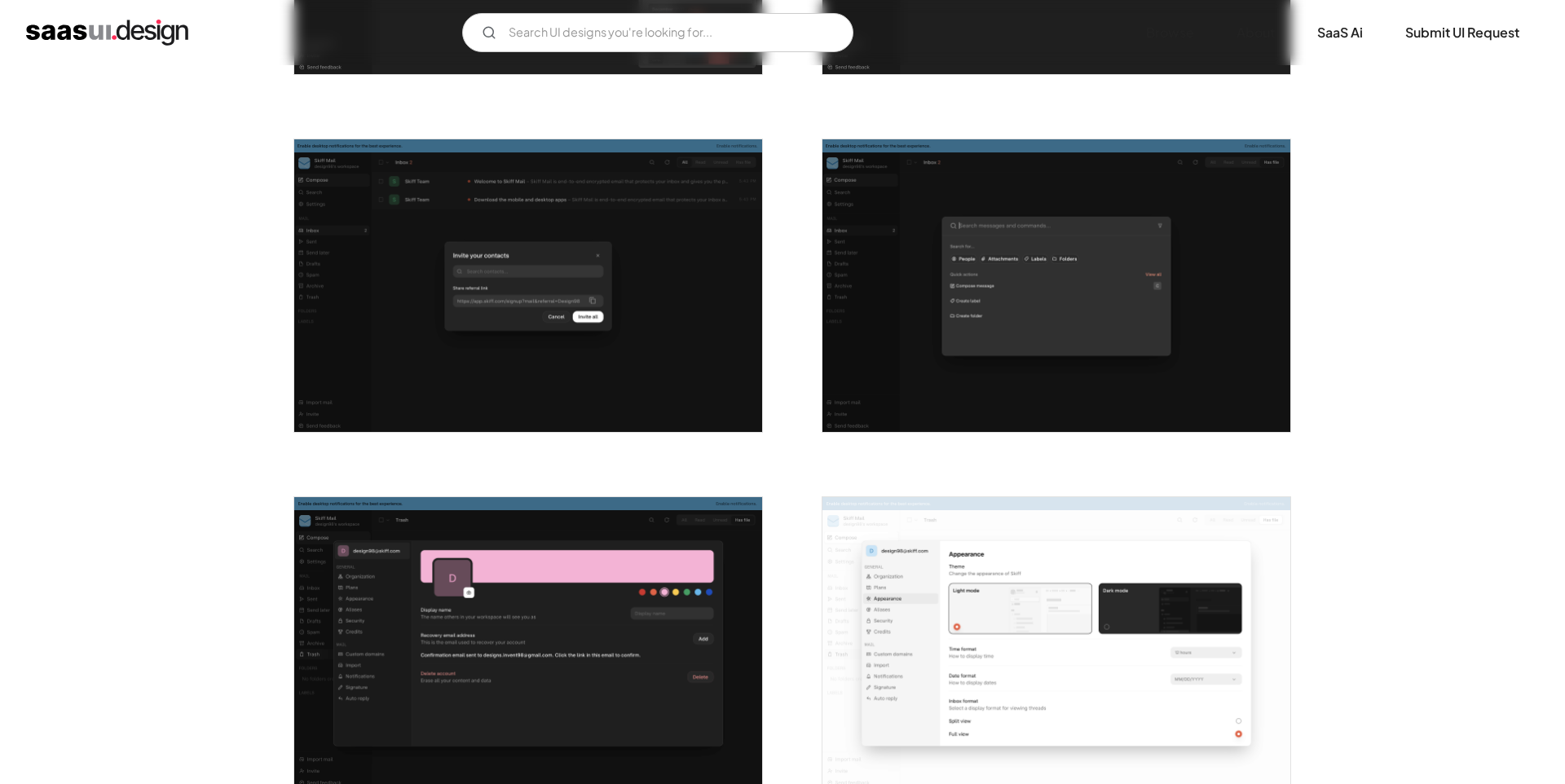
click at [508, 197] on img "open lightbox" at bounding box center [528, 285] width 468 height 292
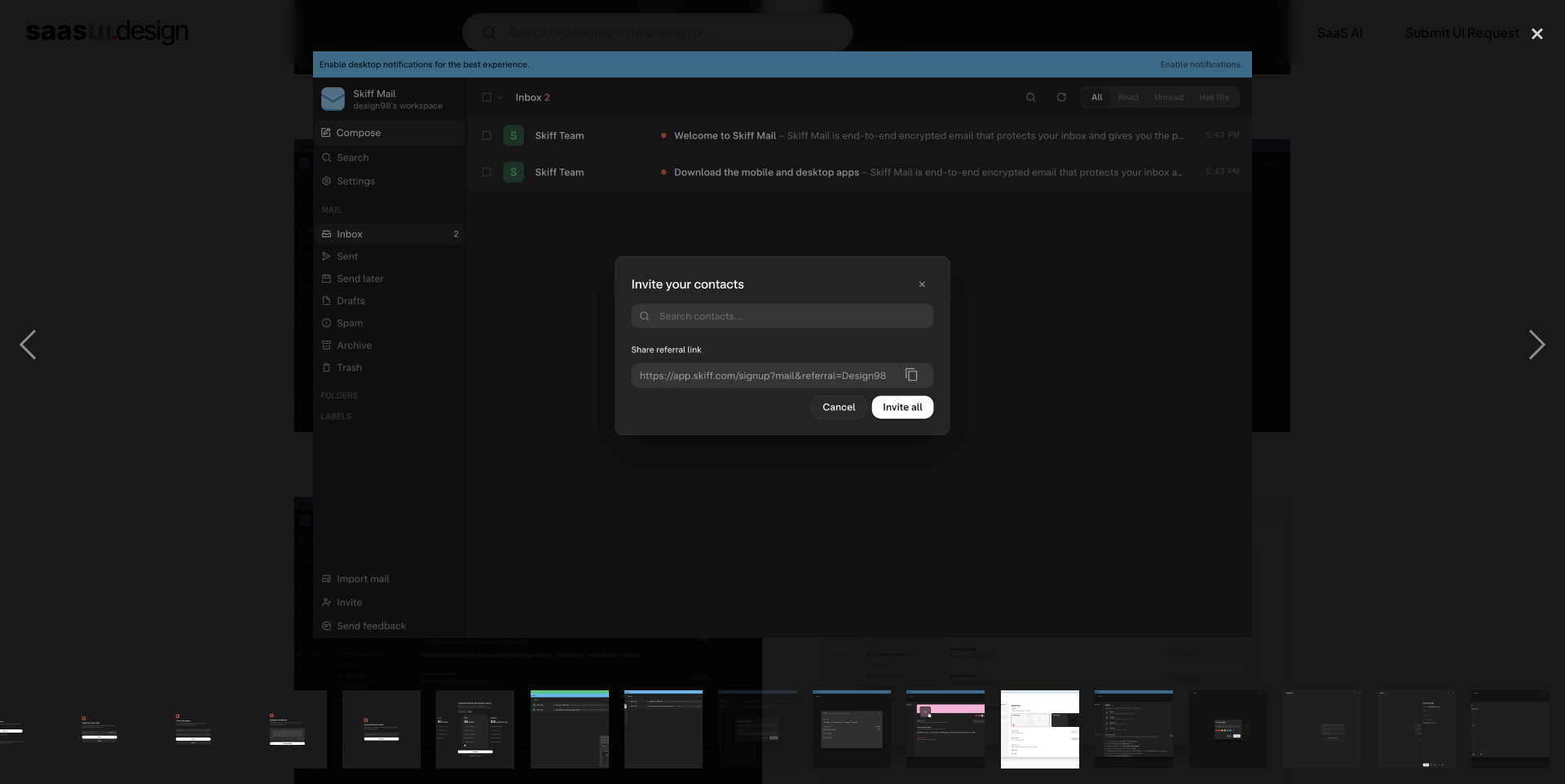
click at [444, 722] on img "show item 5 of 17" at bounding box center [381, 729] width 125 height 79
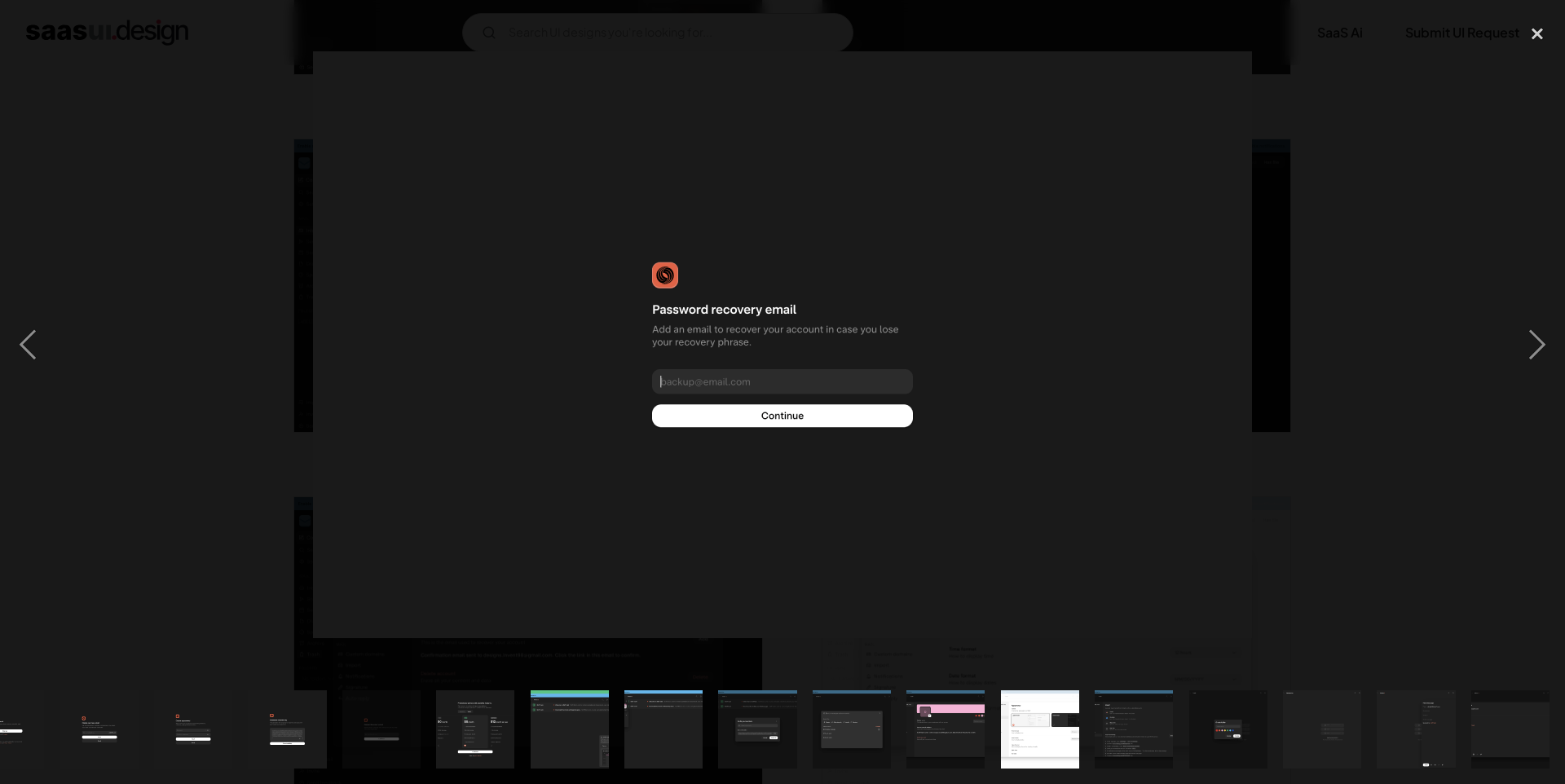
click at [537, 730] on img "show item 6 of 17" at bounding box center [474, 729] width 125 height 79
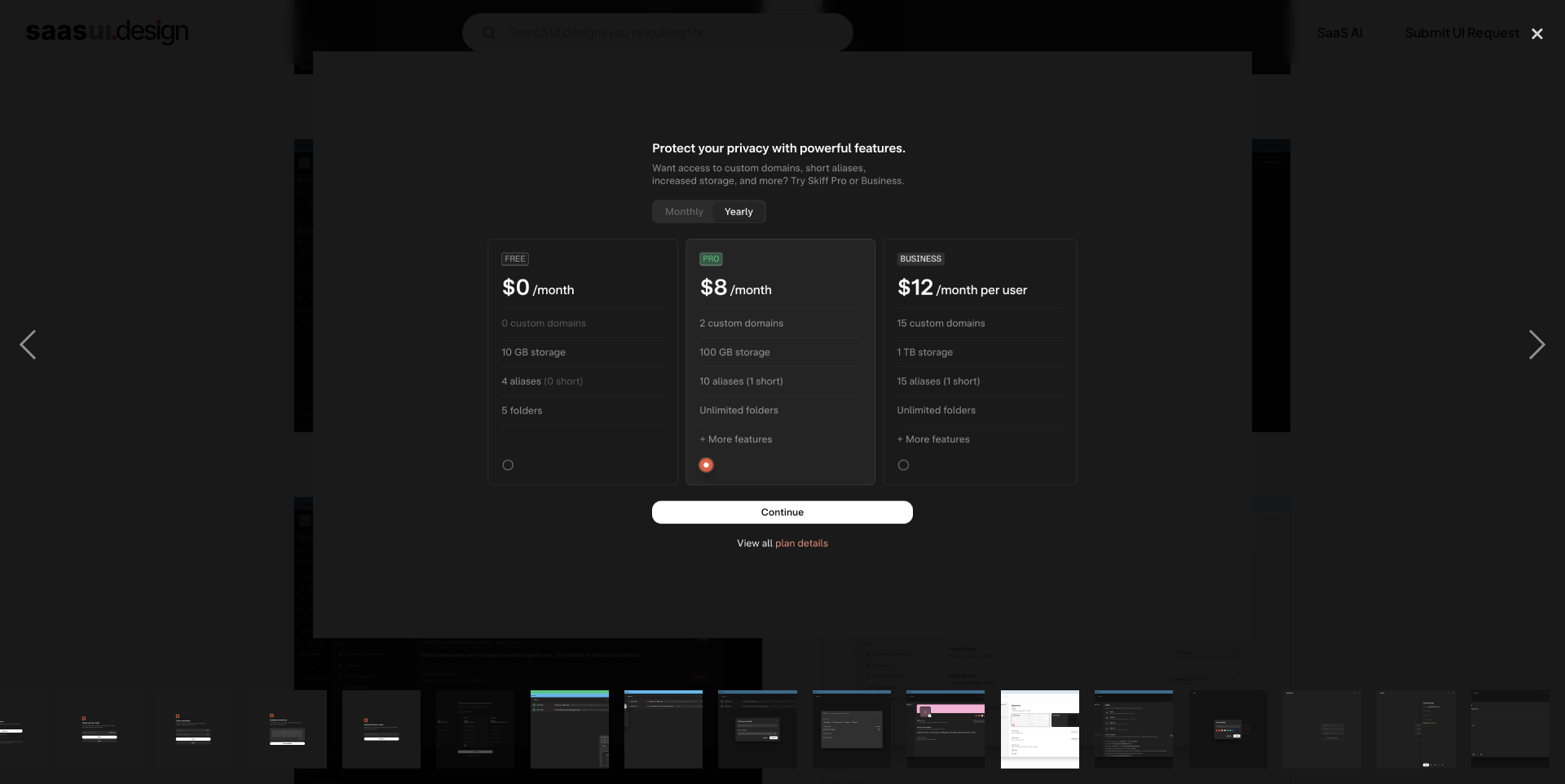
click at [592, 738] on img "show item 7 of 17" at bounding box center [570, 729] width 125 height 79
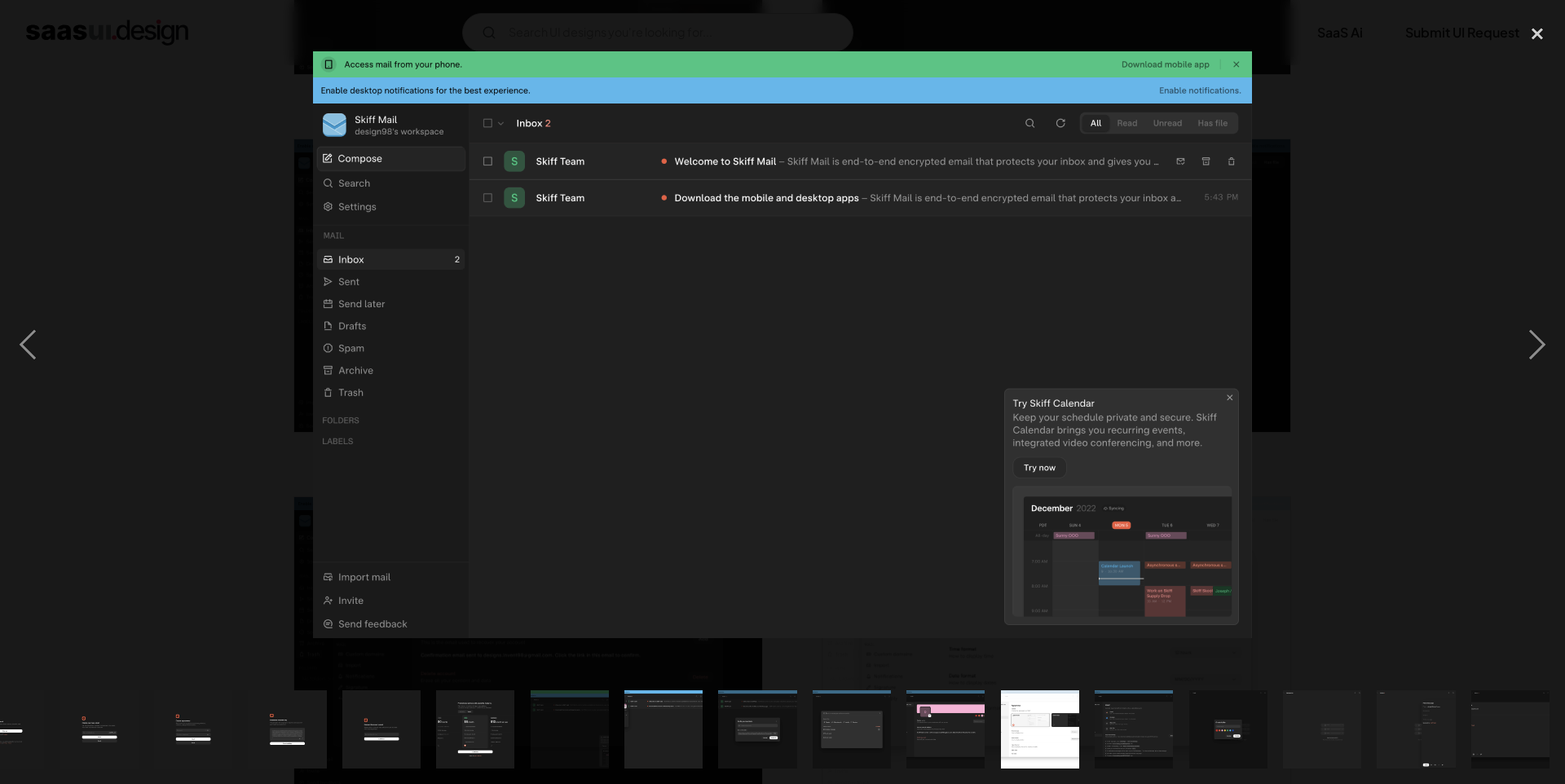
click at [693, 734] on img "show item 8 of 17" at bounding box center [663, 729] width 125 height 79
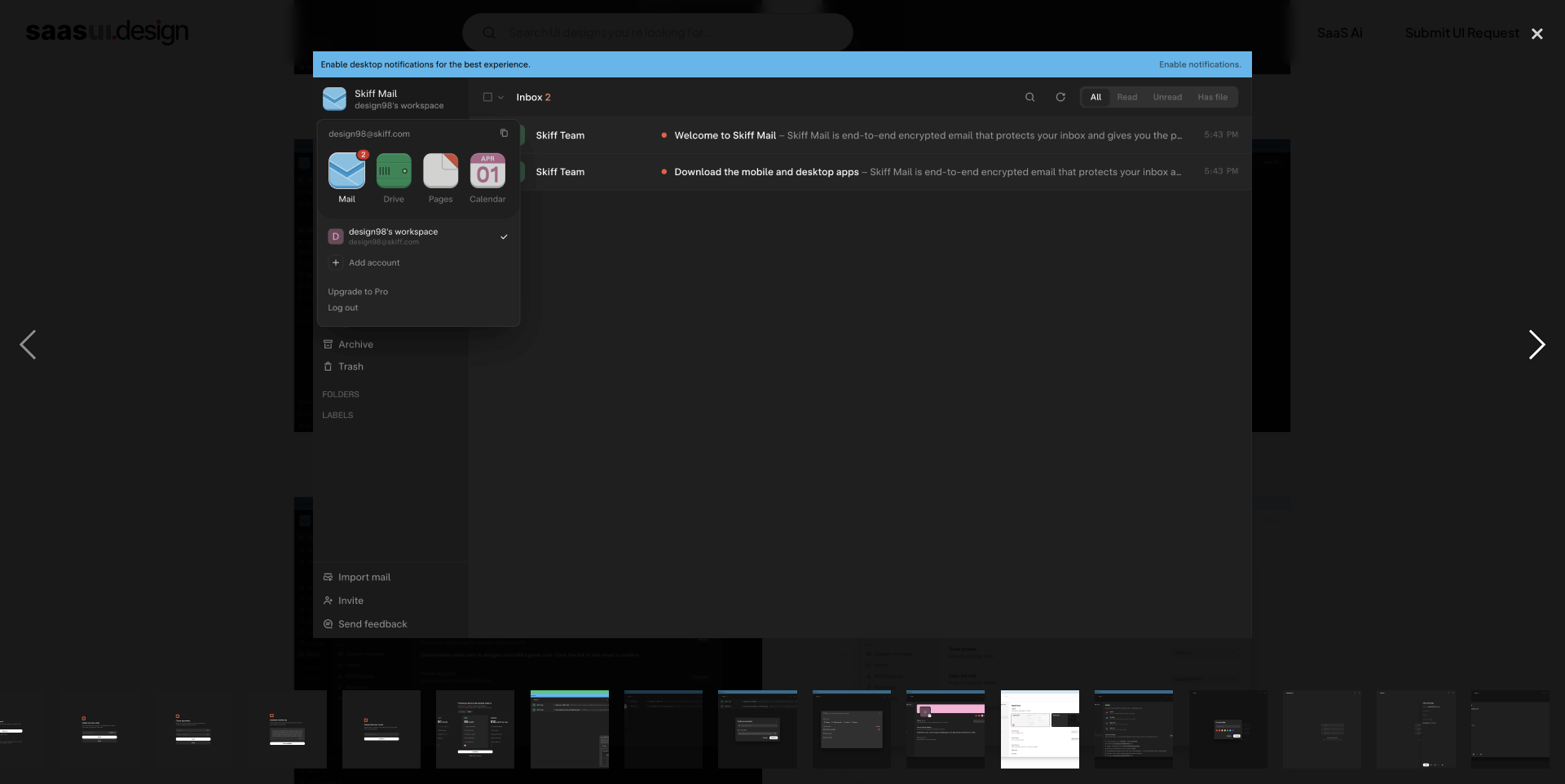
click at [1544, 349] on div "next image" at bounding box center [1537, 345] width 55 height 659
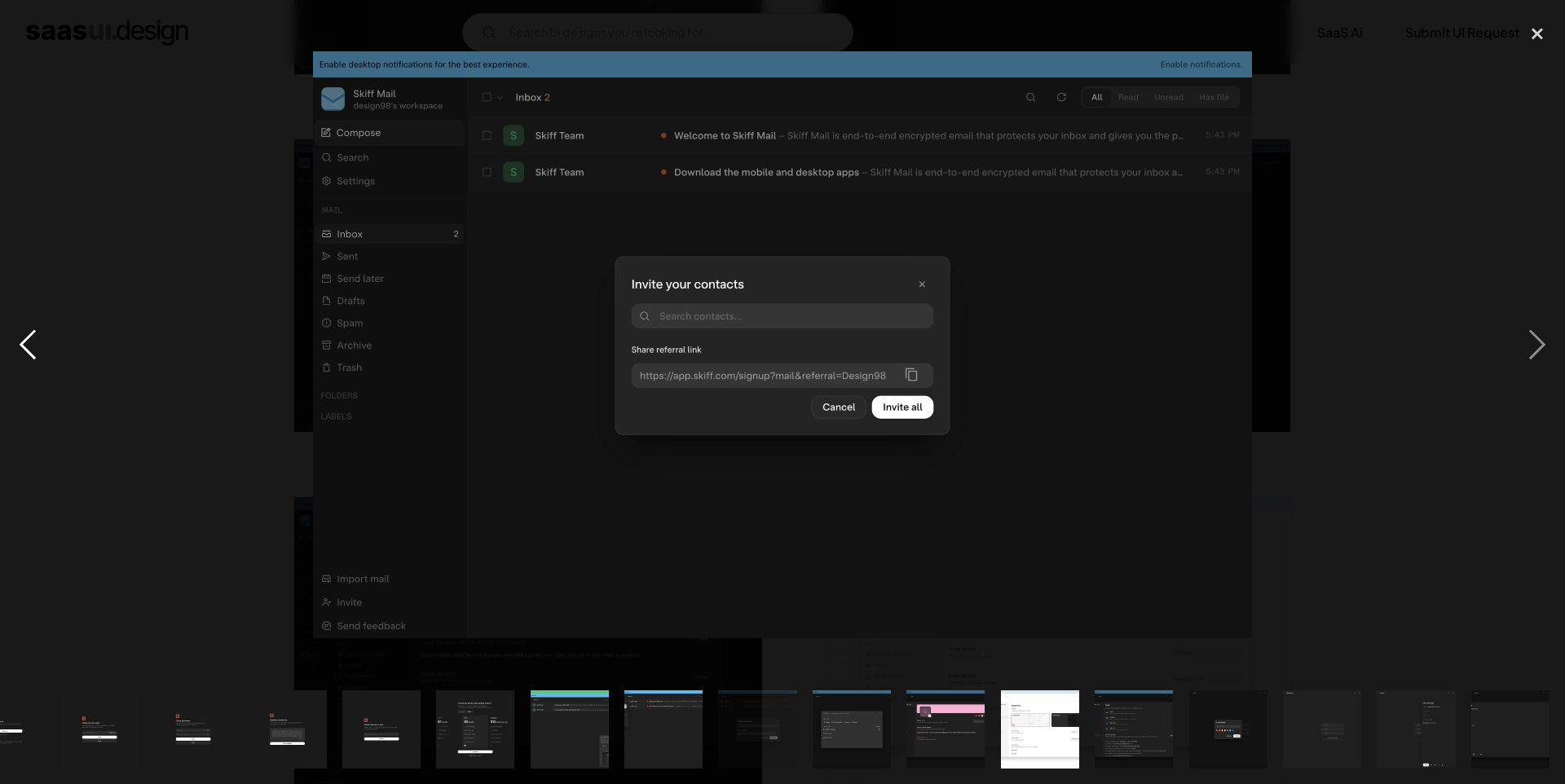
click at [30, 342] on div "previous image" at bounding box center [27, 345] width 55 height 659
